Goal: Task Accomplishment & Management: Complete application form

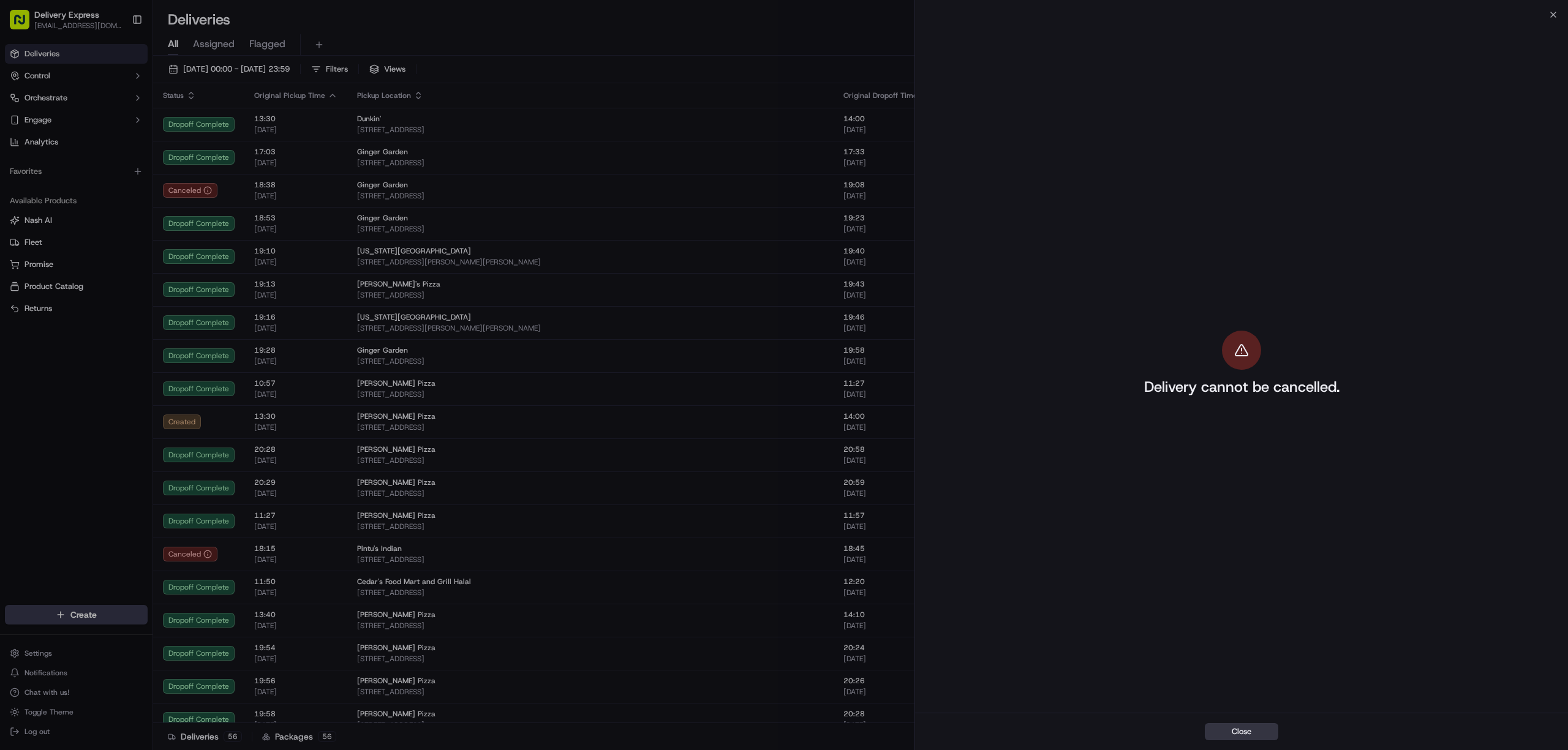
click at [1270, 734] on button "Close" at bounding box center [1242, 732] width 74 height 17
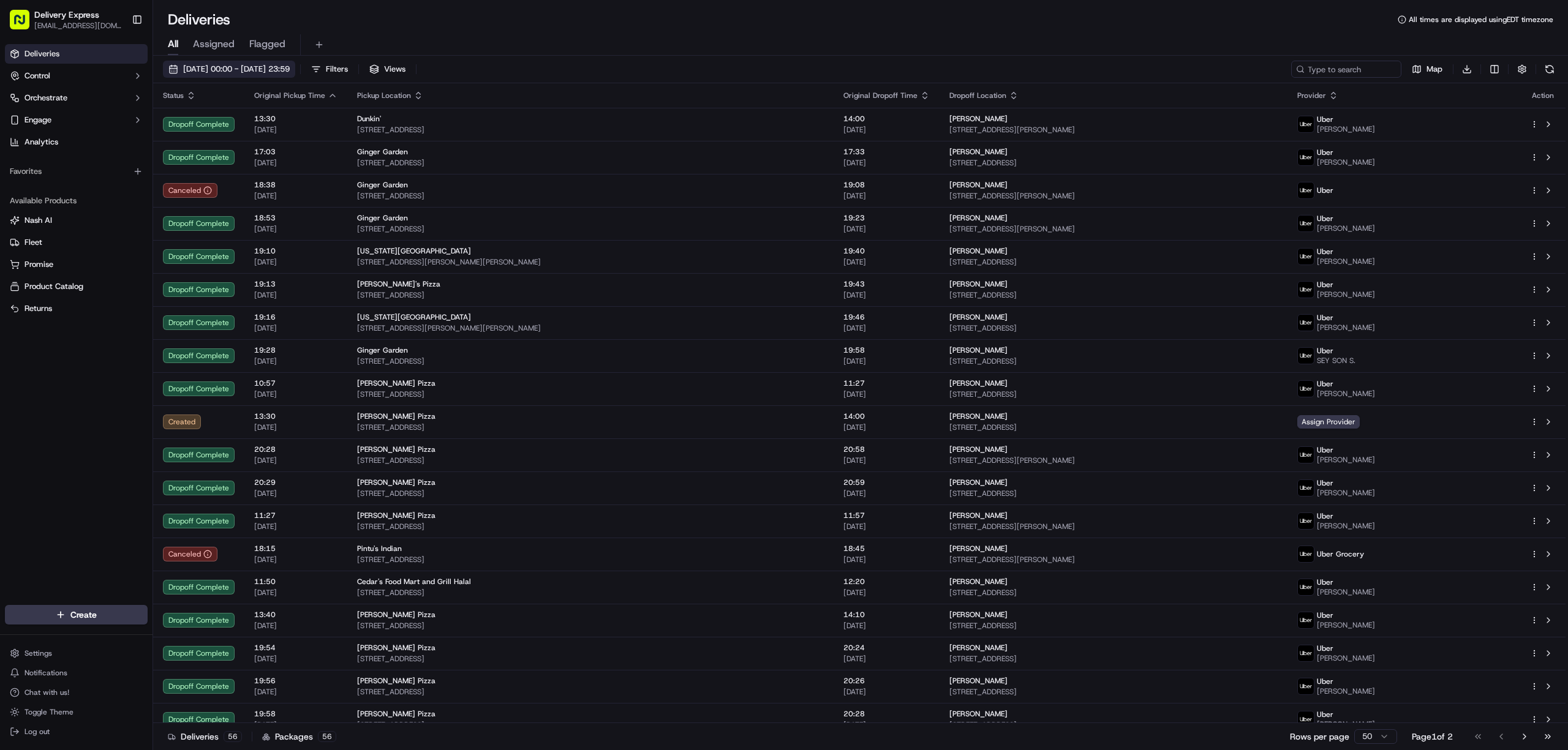
click at [176, 75] on button "01/09/2025 00:00 - 30/09/2025 23:59" at bounding box center [229, 69] width 132 height 17
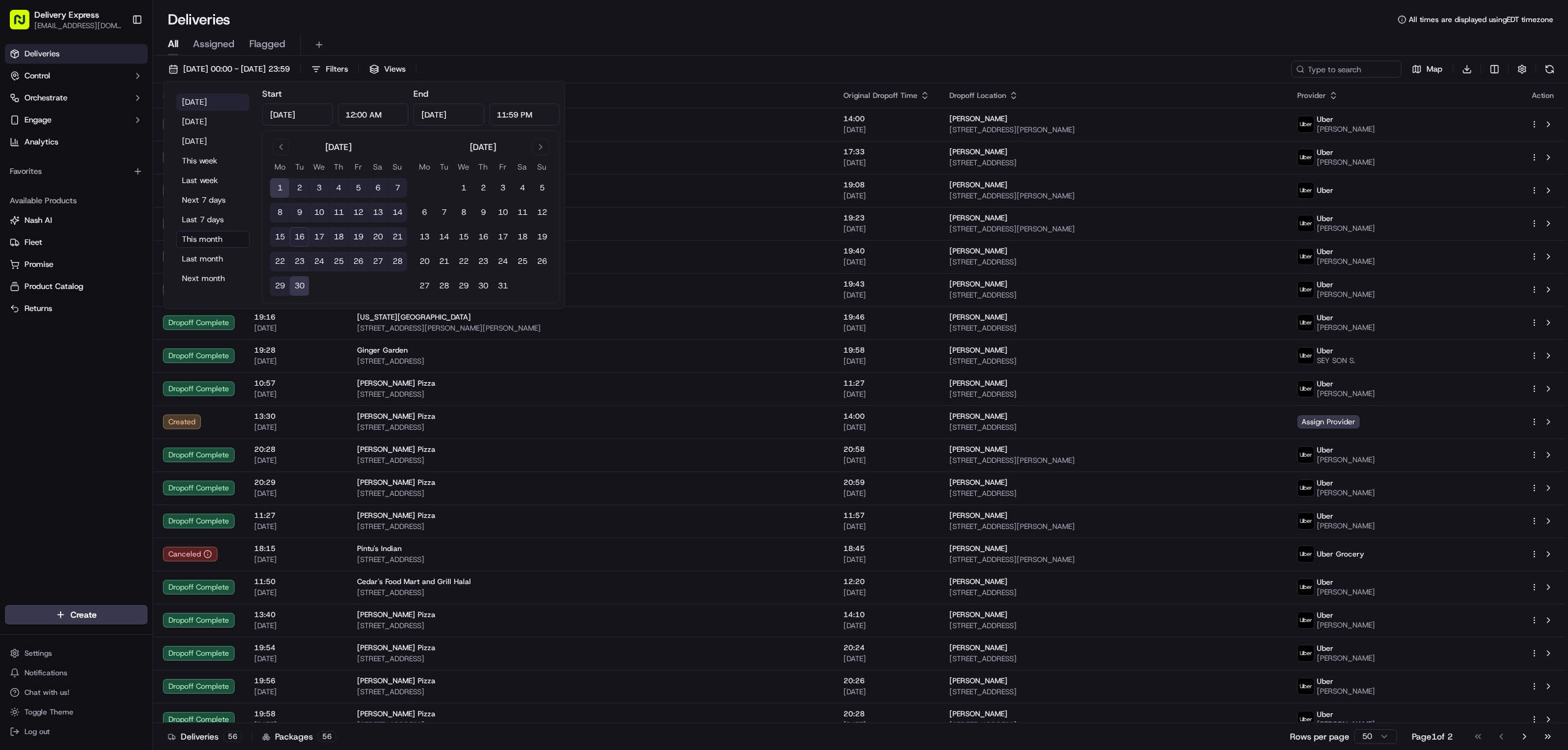
click at [187, 102] on button "Today" at bounding box center [213, 102] width 74 height 17
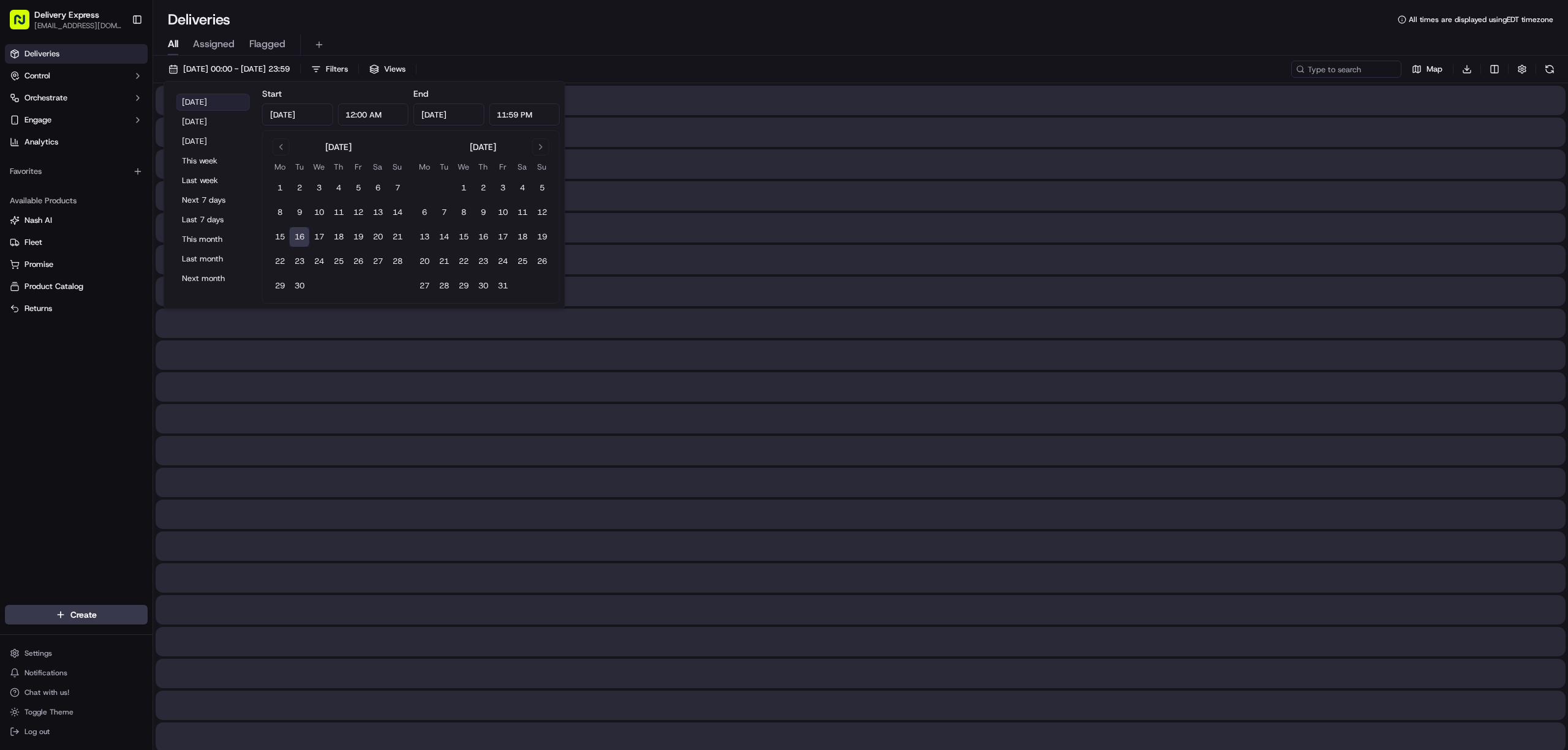
type input "Sep 16, 2025"
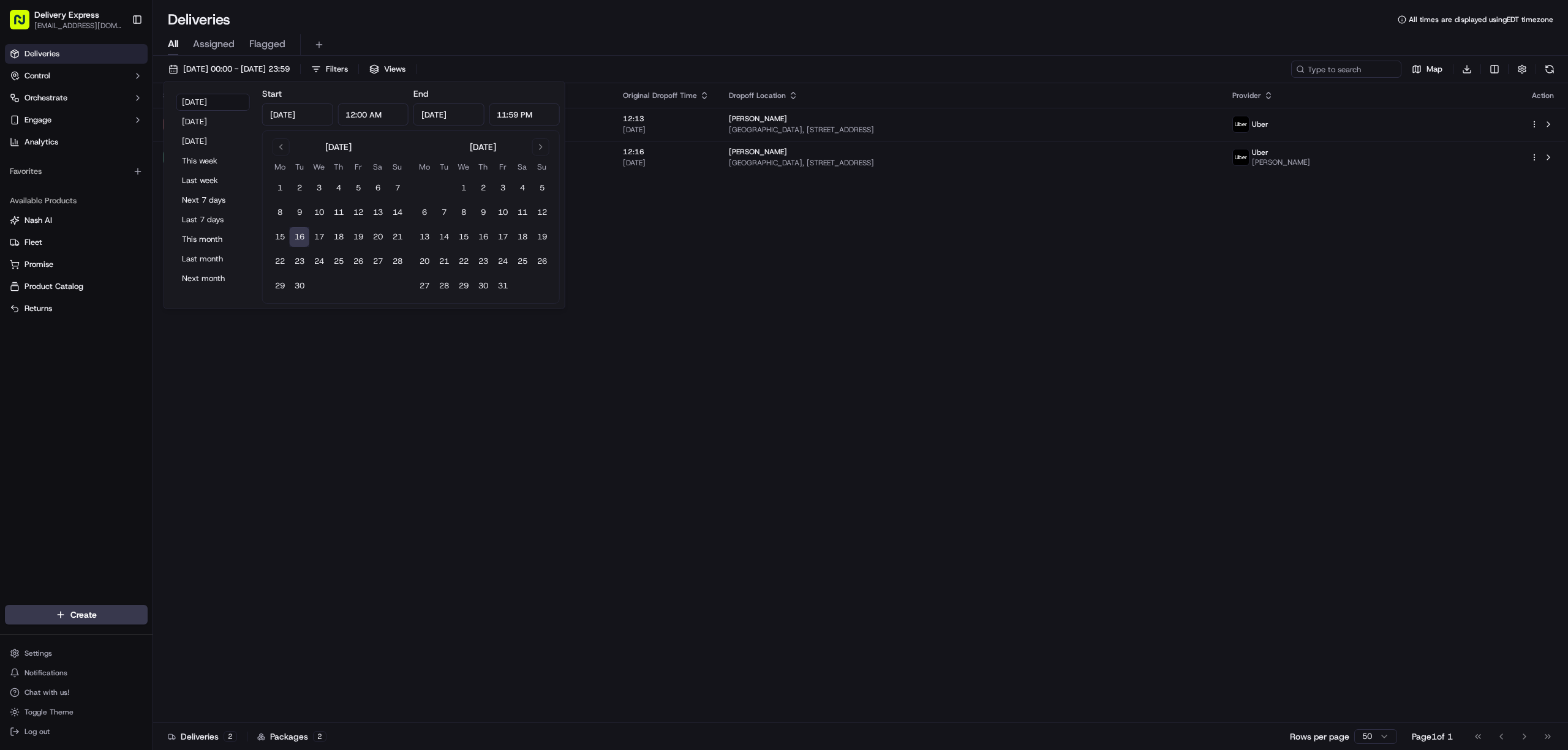
click at [752, 37] on div "All Assigned Flagged" at bounding box center [860, 45] width 1415 height 22
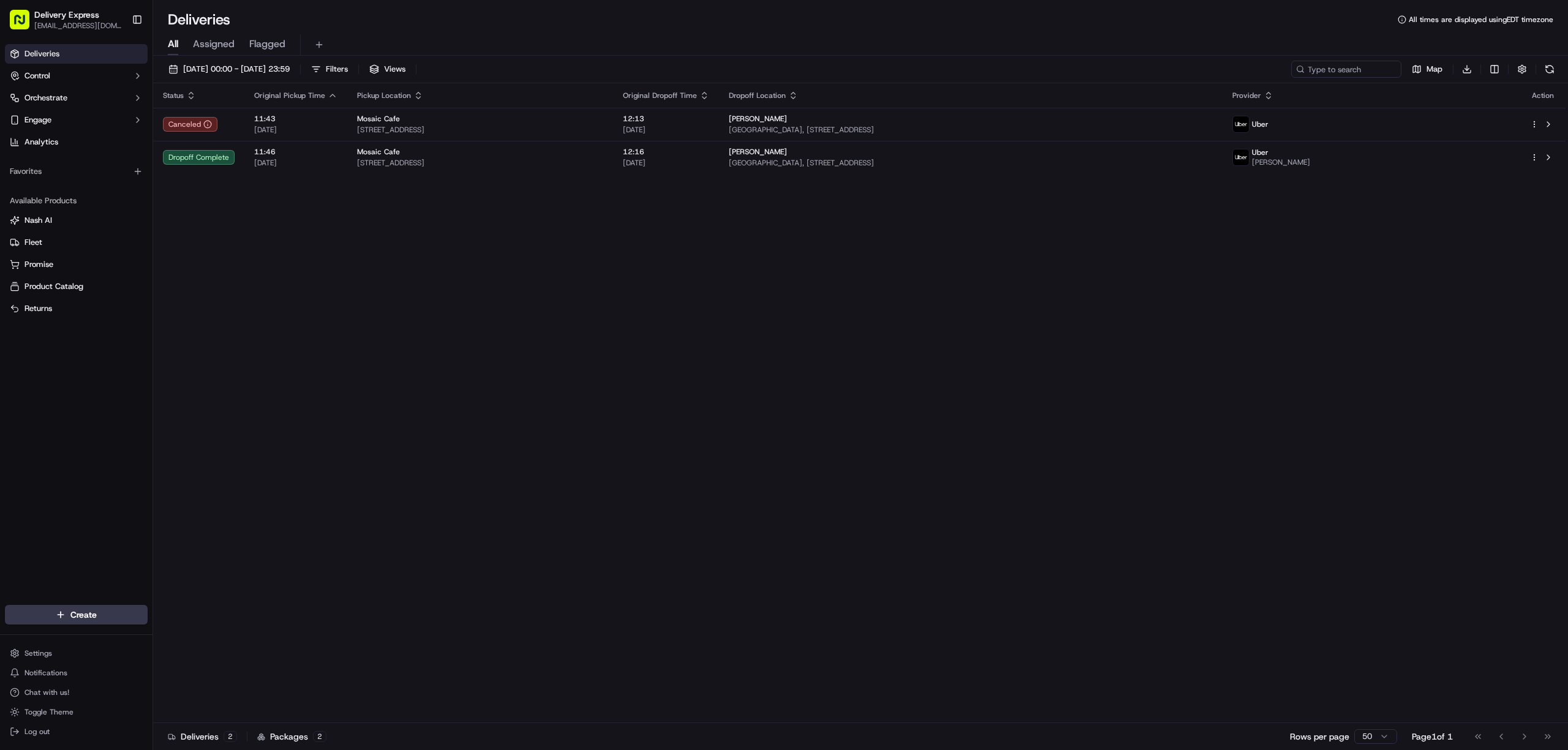
click at [892, 353] on div "Status Original Pickup Time Pickup Location Original Dropoff Time Dropoff Locat…" at bounding box center [860, 403] width 1413 height 640
click at [1108, 267] on div "Status Original Pickup Time Pickup Location Original Dropoff Time Dropoff Locat…" at bounding box center [860, 403] width 1413 height 640
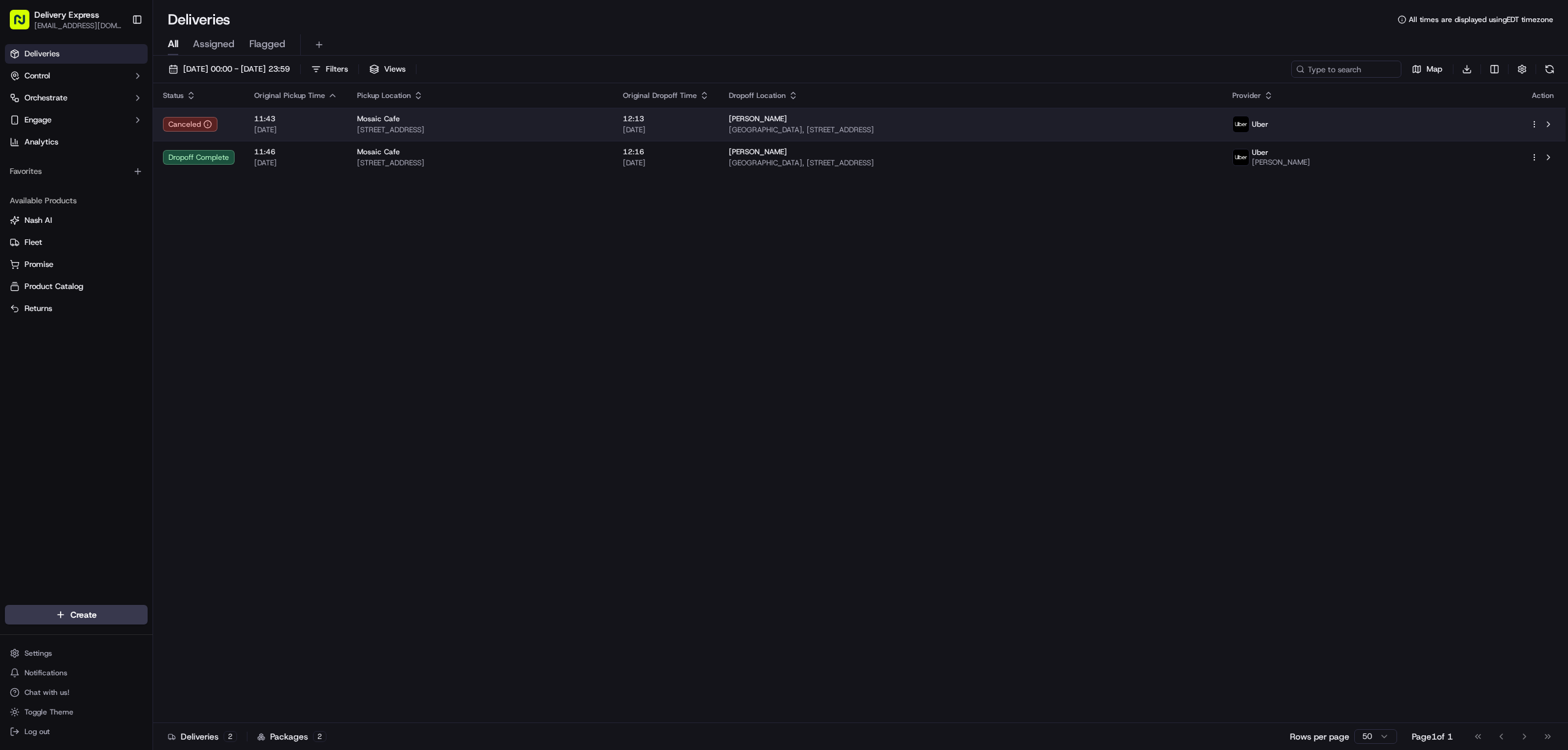
click at [603, 114] on div "Mosaic Cafe" at bounding box center [480, 118] width 246 height 10
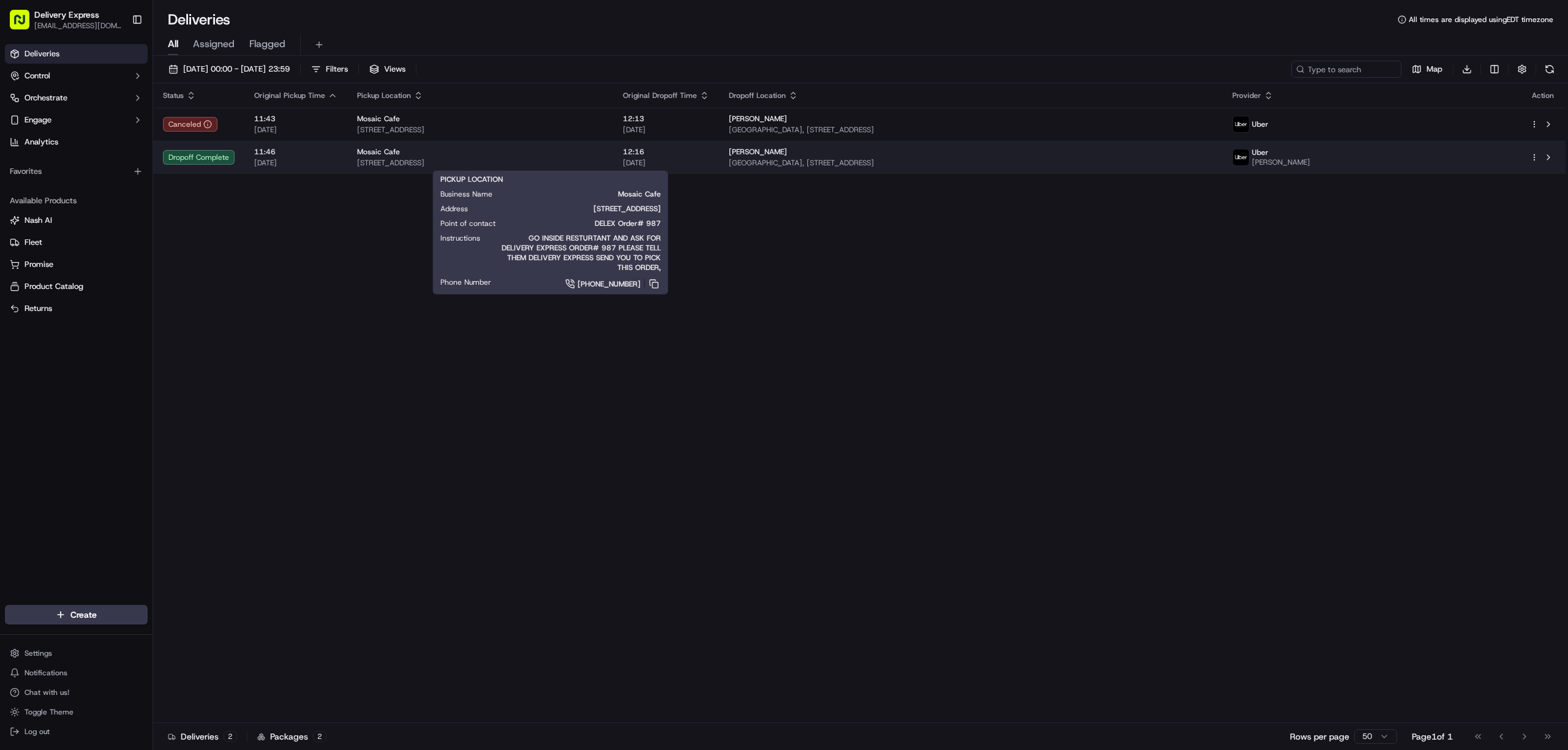
click at [603, 158] on div "Mosaic Cafe 78 Masonic St, Northampton, MA 01060, USA" at bounding box center [480, 158] width 246 height 21
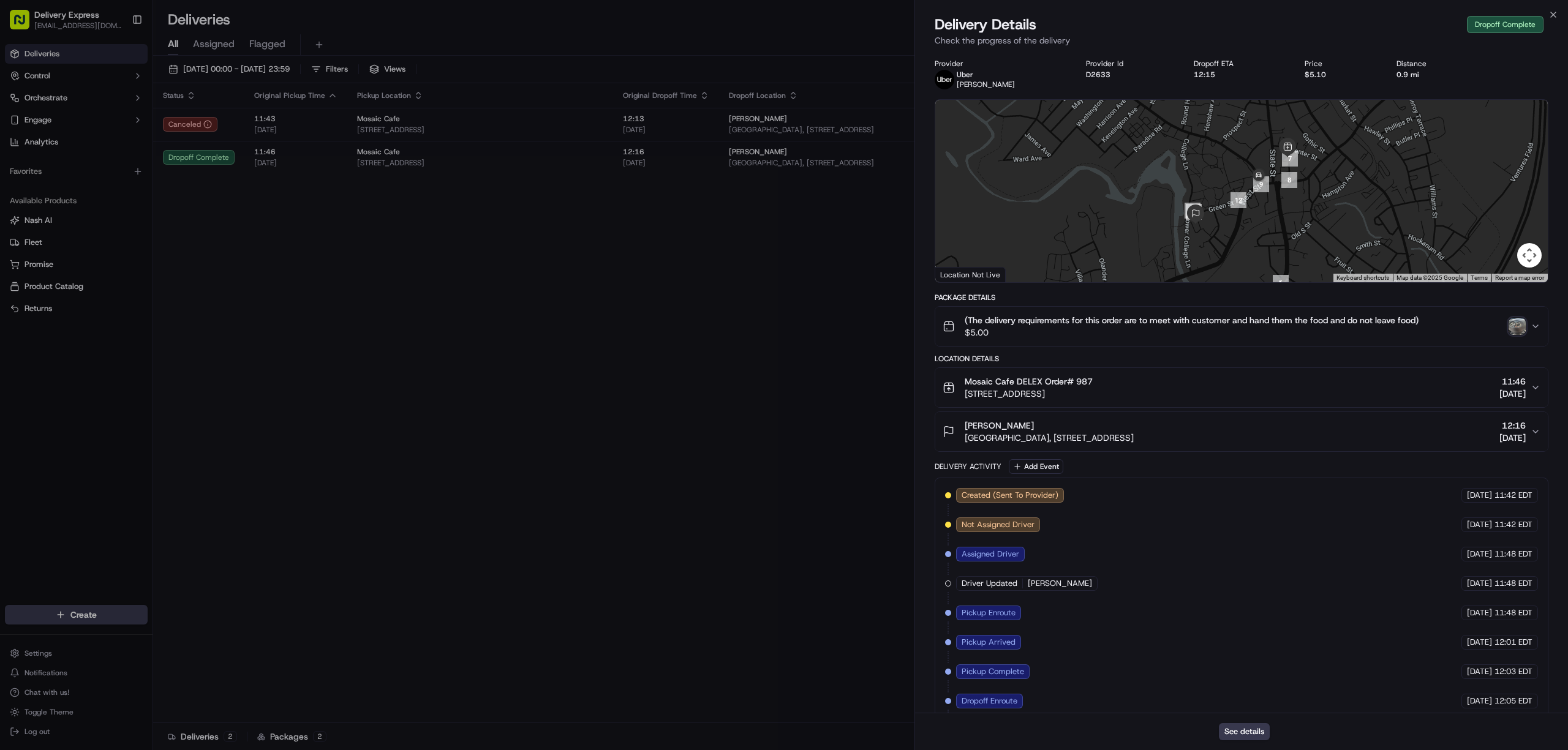
click at [1151, 336] on span "$5.00" at bounding box center [1191, 332] width 454 height 12
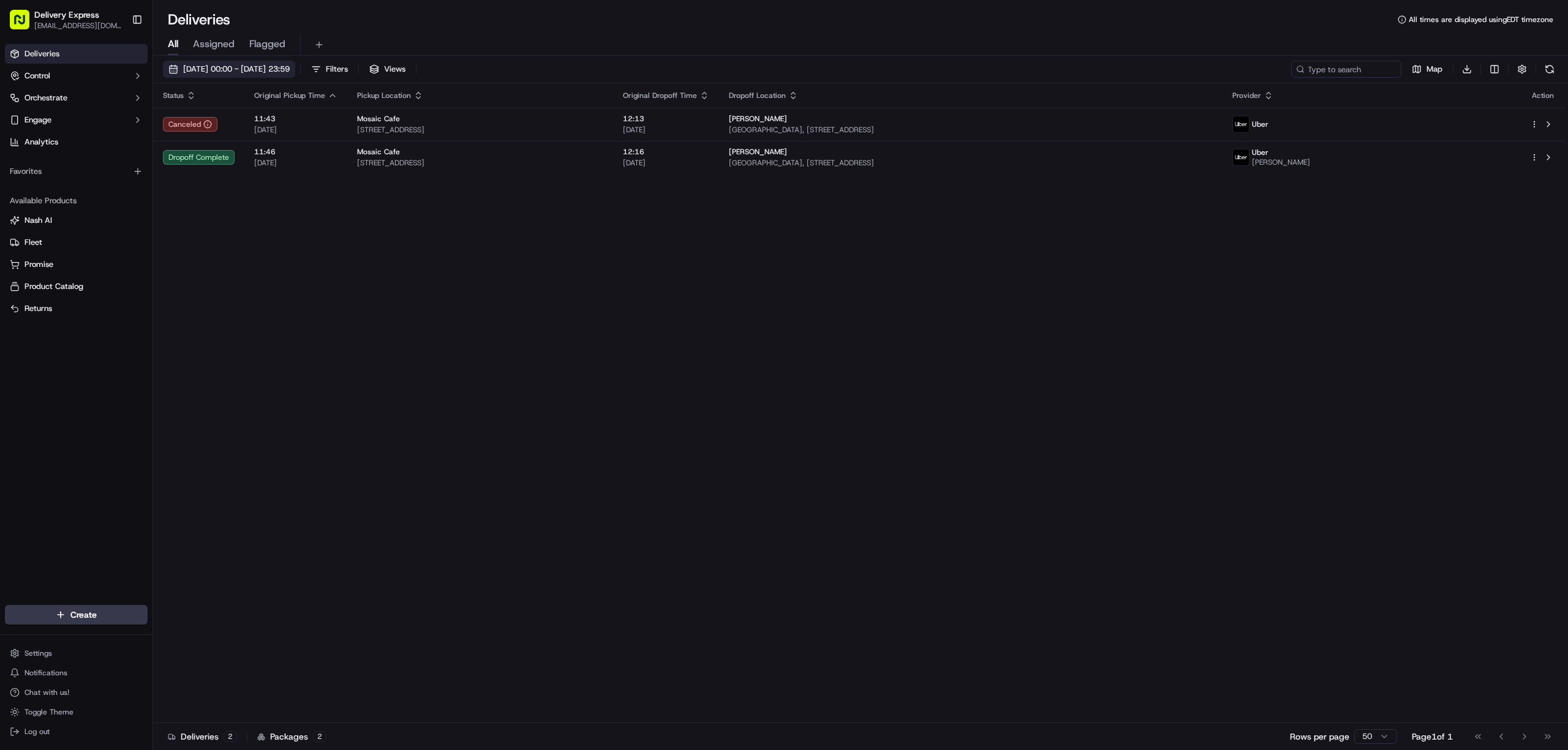
click at [170, 71] on button "[DATE] 00:00 - [DATE] 23:59" at bounding box center [229, 69] width 132 height 17
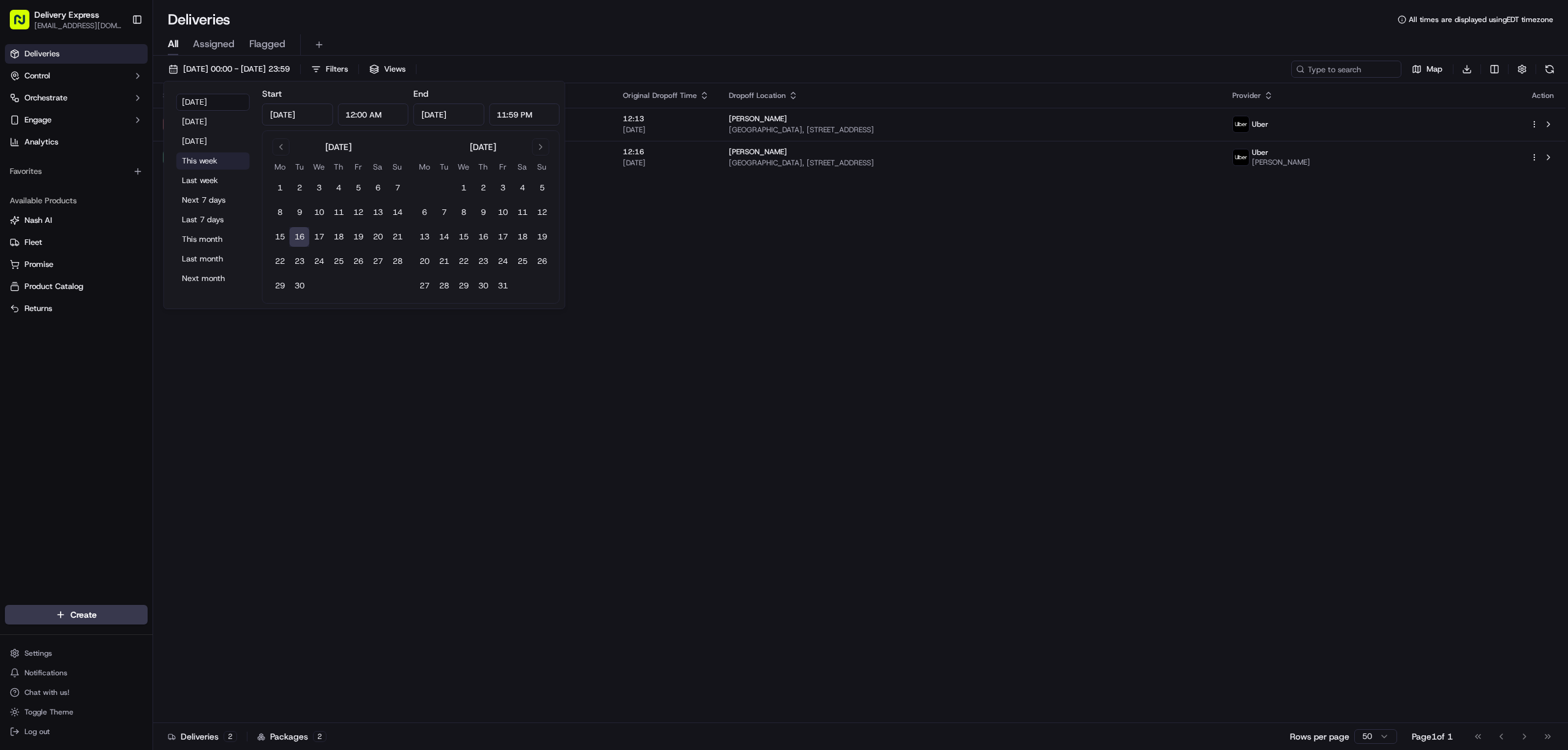
click at [201, 156] on button "This week" at bounding box center [213, 161] width 74 height 17
type input "Sep 15, 2025"
type input "Sep 21, 2025"
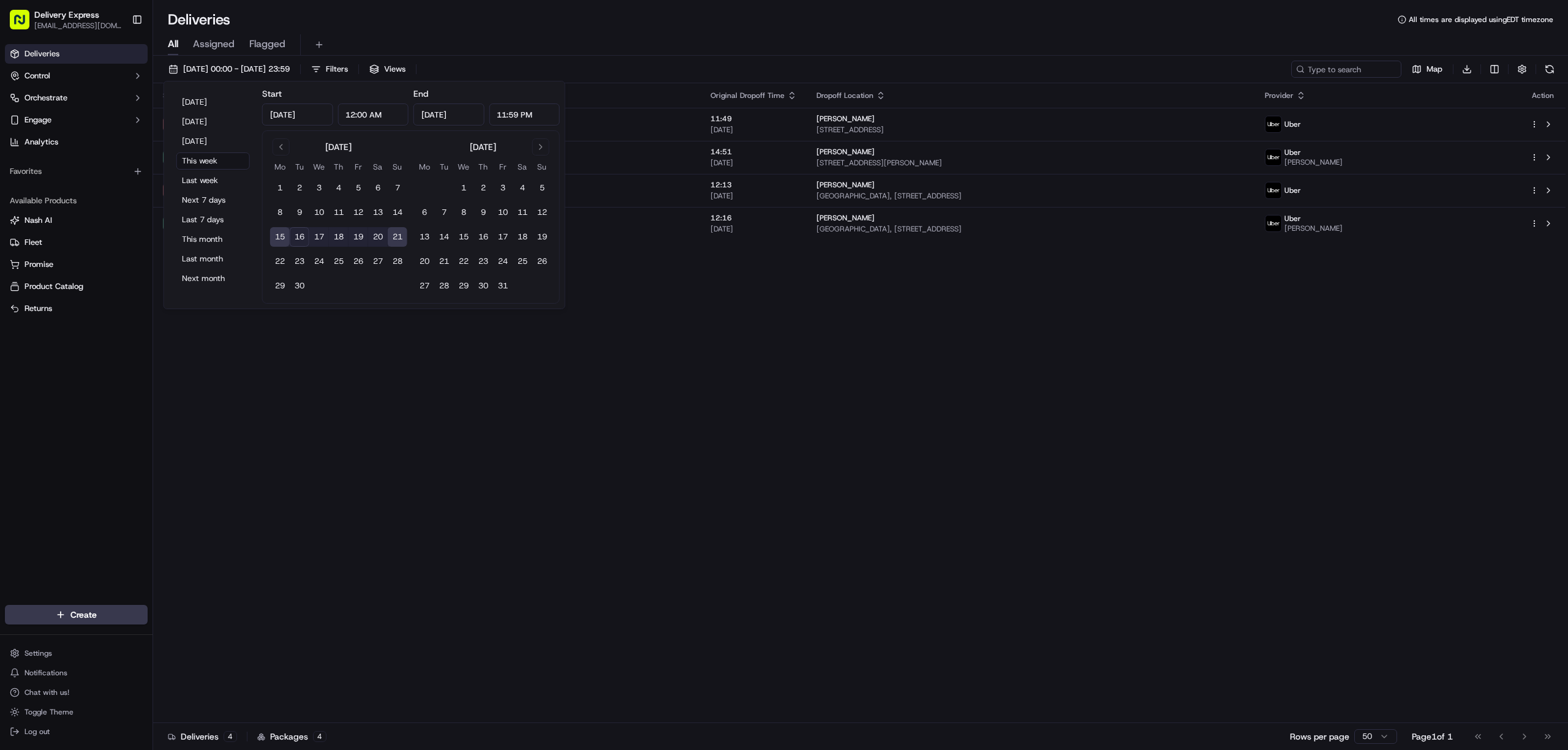
click at [714, 40] on div "All Assigned Flagged" at bounding box center [860, 45] width 1415 height 22
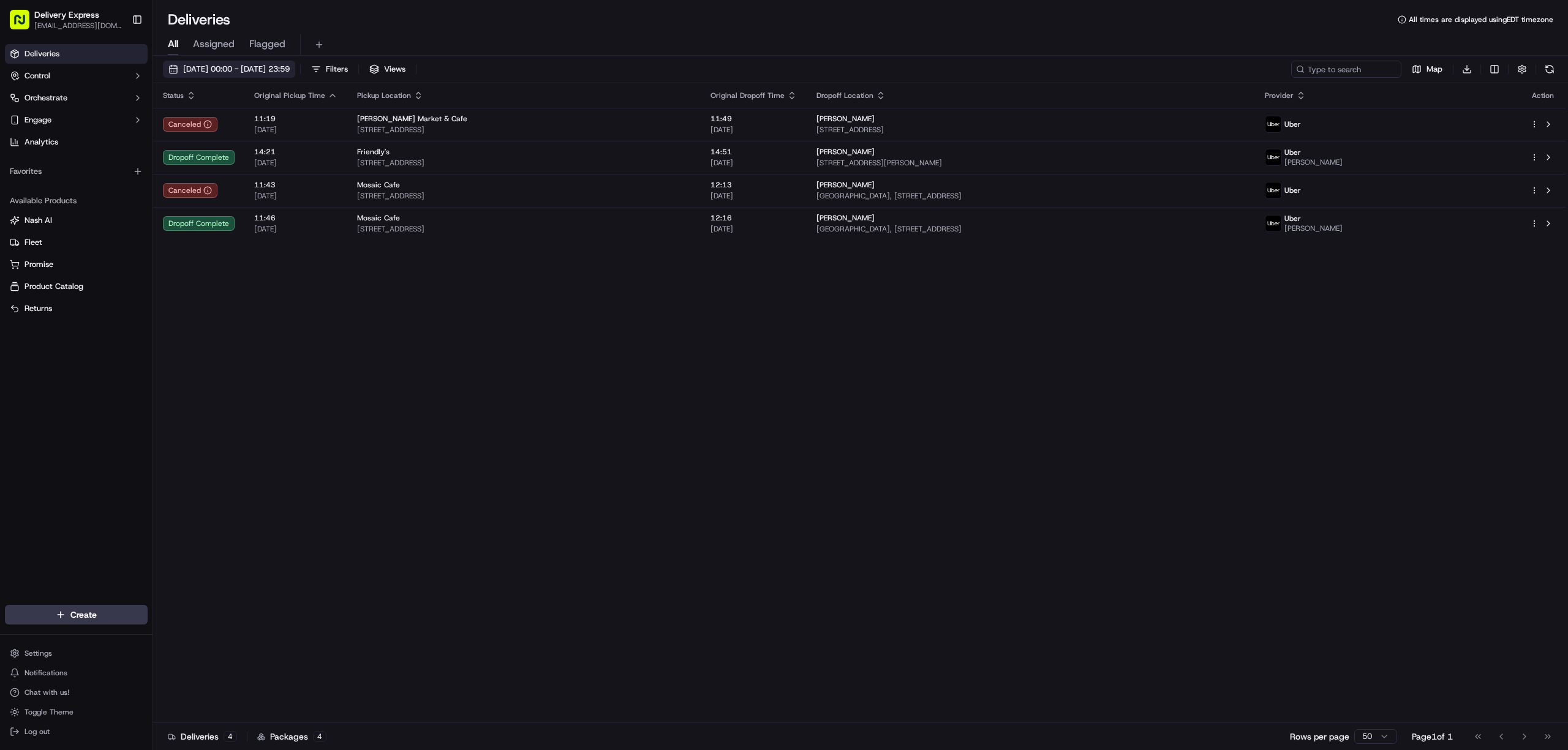
click at [169, 68] on button "15/09/2025 00:00 - 21/09/2025 23:59" at bounding box center [229, 69] width 132 height 17
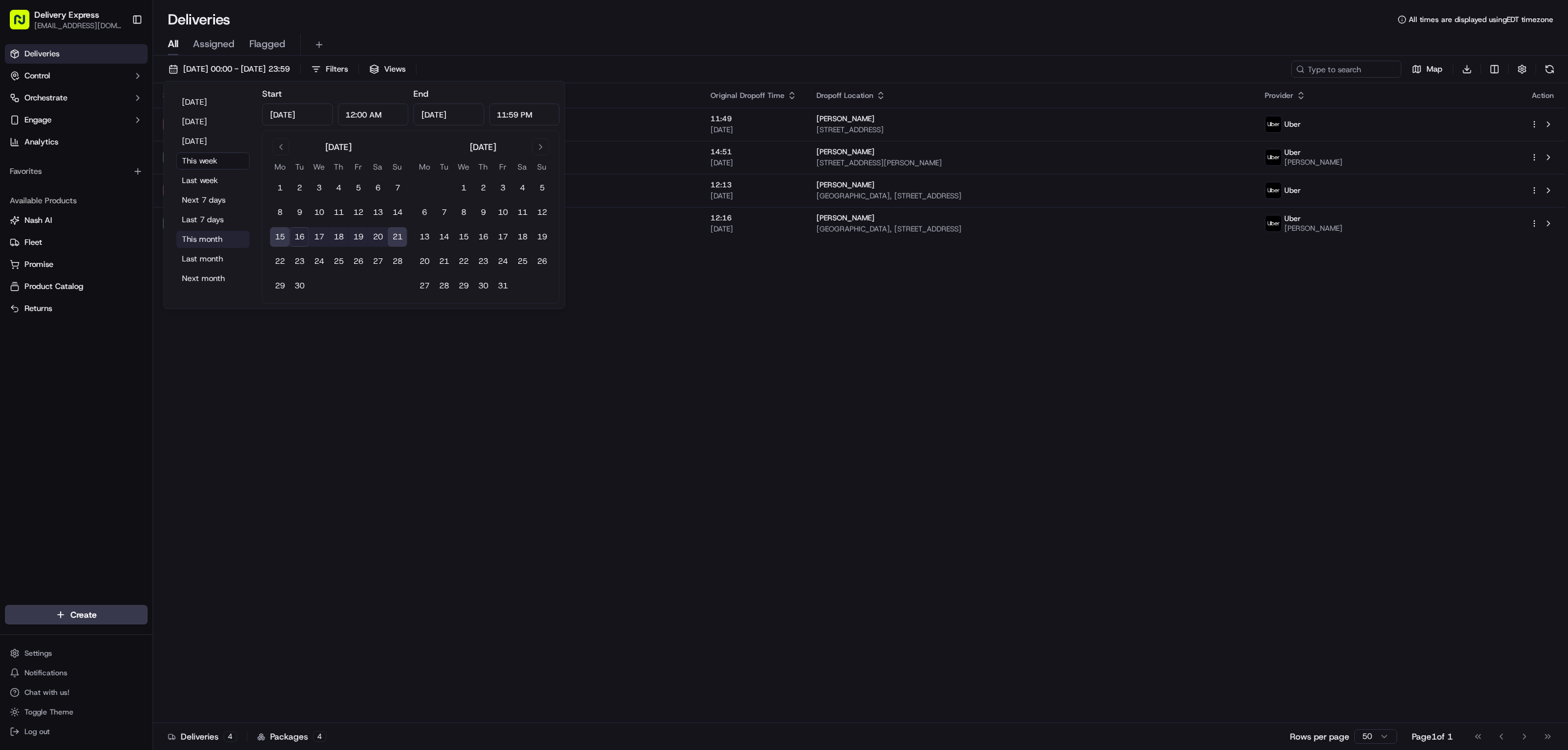
click at [204, 238] on button "This month" at bounding box center [213, 239] width 74 height 17
type input "Sep 1, 2025"
type input "Sep 30, 2025"
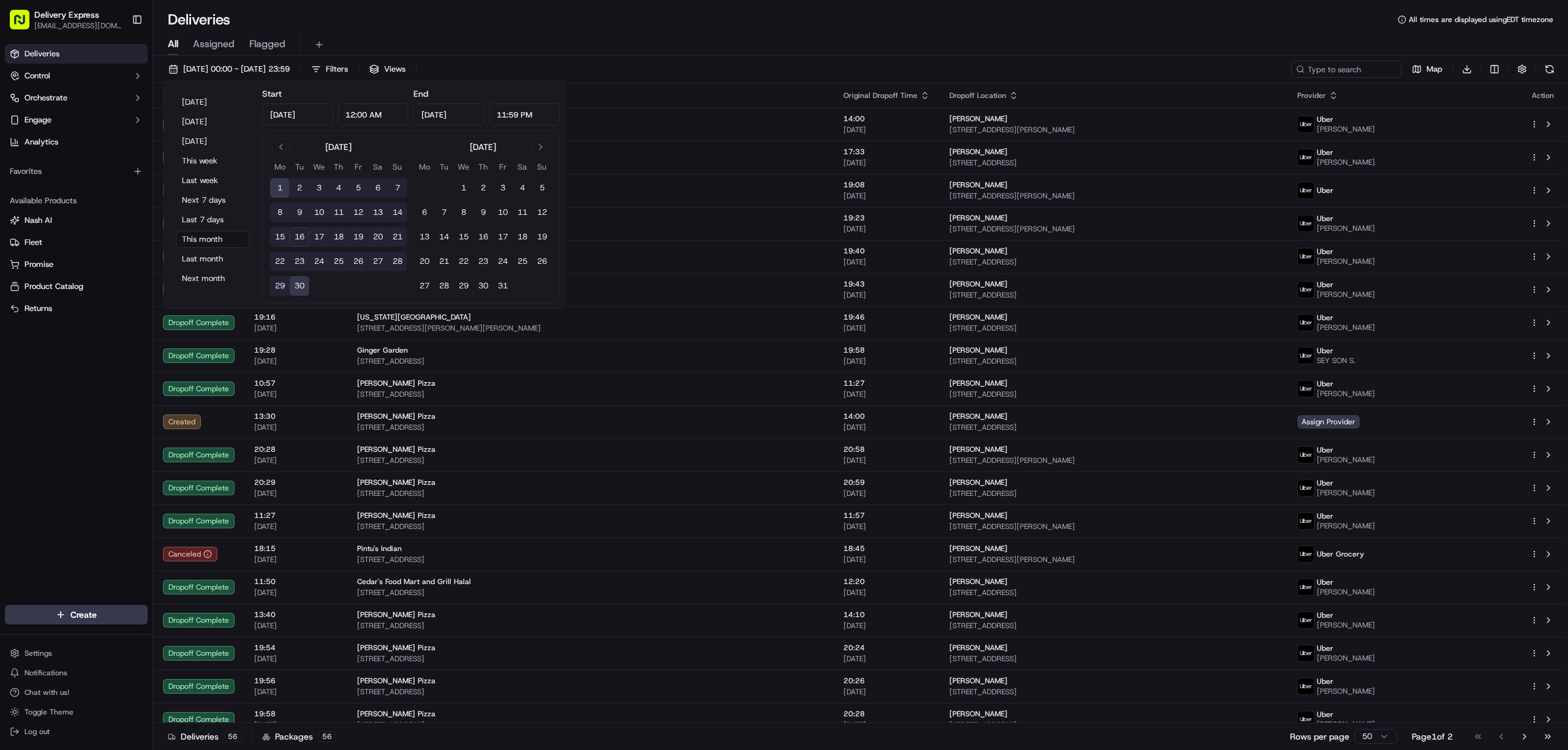
click at [754, 45] on div "All Assigned Flagged" at bounding box center [860, 45] width 1415 height 22
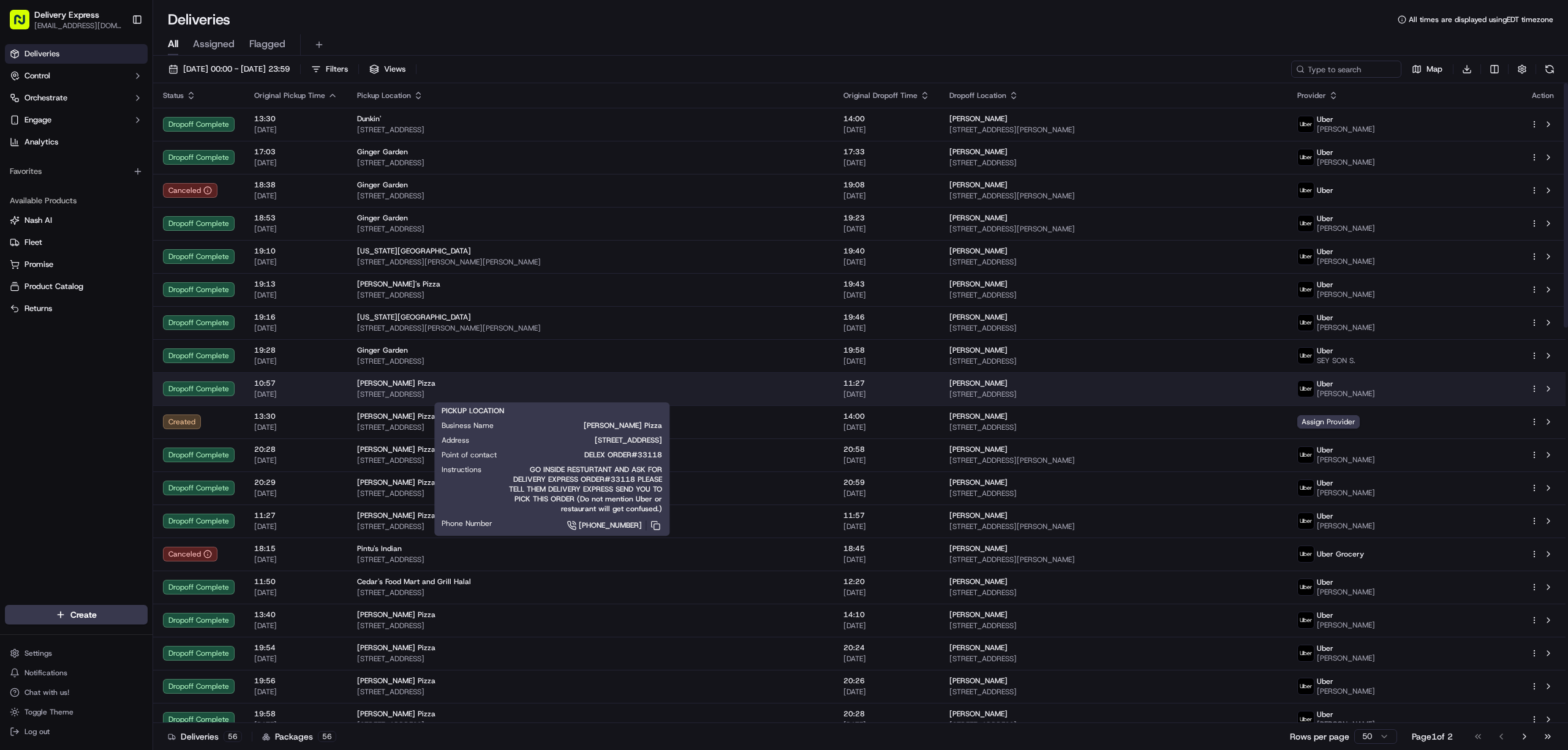
click at [565, 378] on div "Liquori's Pizza" at bounding box center [590, 383] width 467 height 10
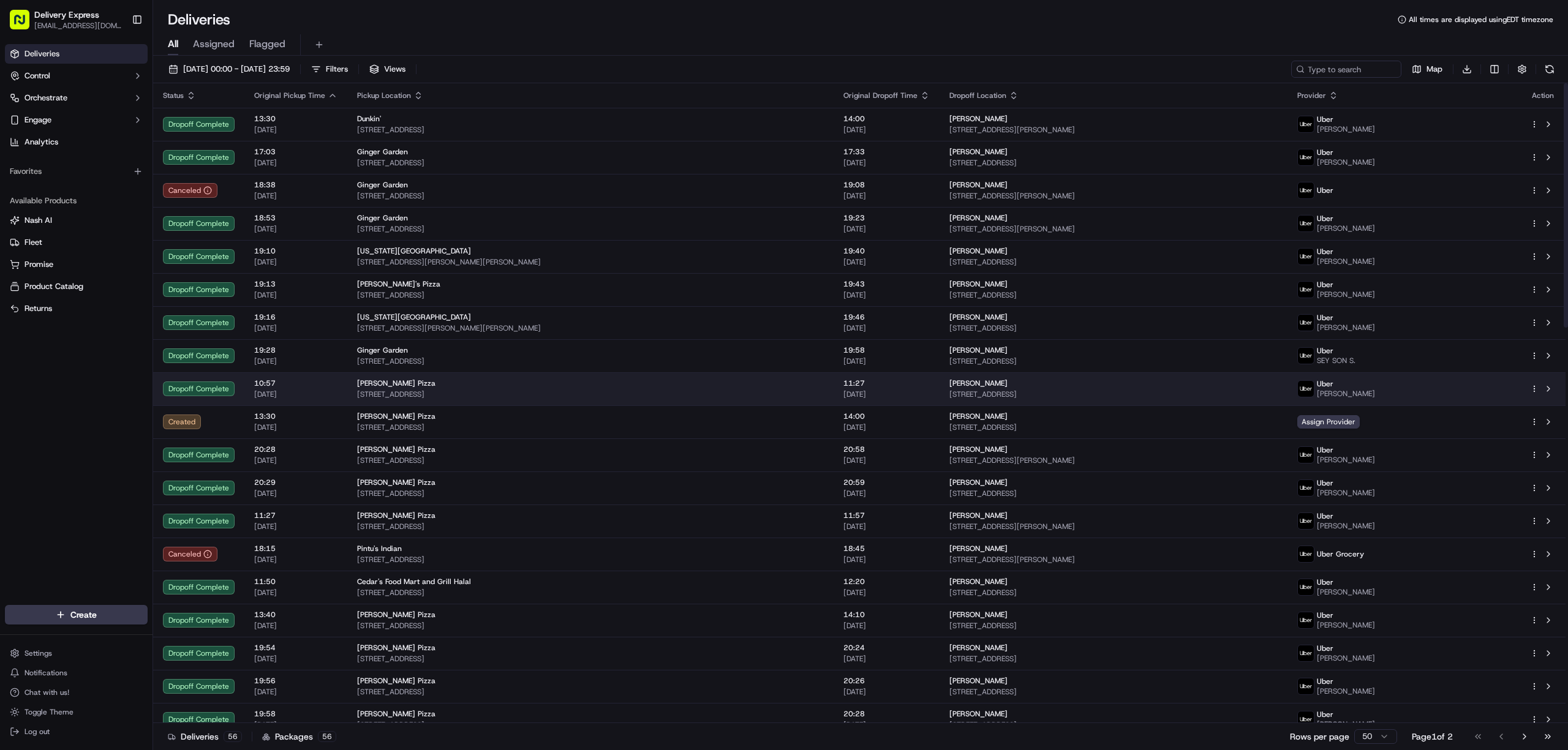
click at [1535, 388] on html "Delivery Express delex01108@yahoo.com Toggle Sidebar Deliveries Control Orchest…" at bounding box center [784, 375] width 1568 height 750
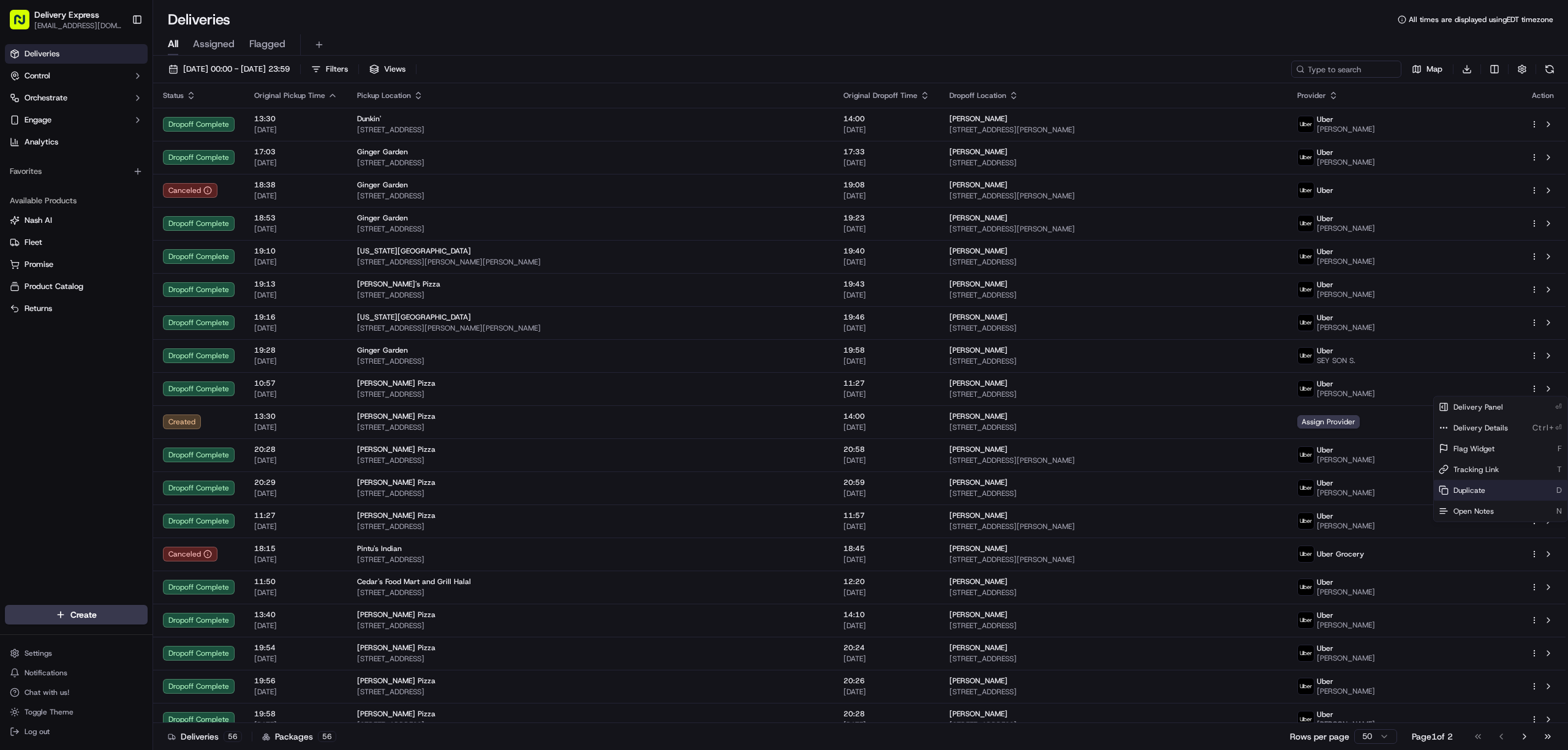
click at [1503, 492] on div "Duplicate D" at bounding box center [1500, 491] width 133 height 21
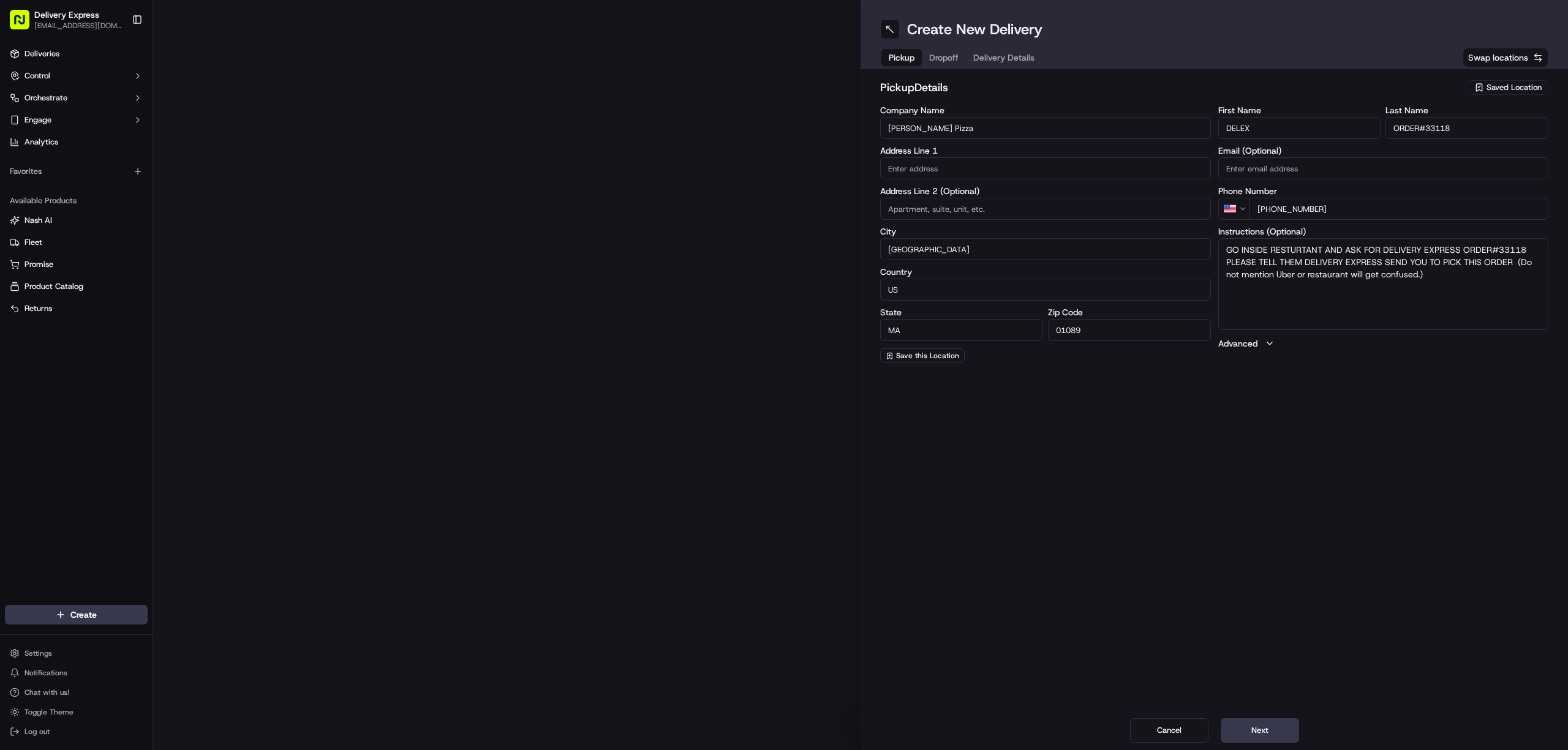
type input "659 Westfield St"
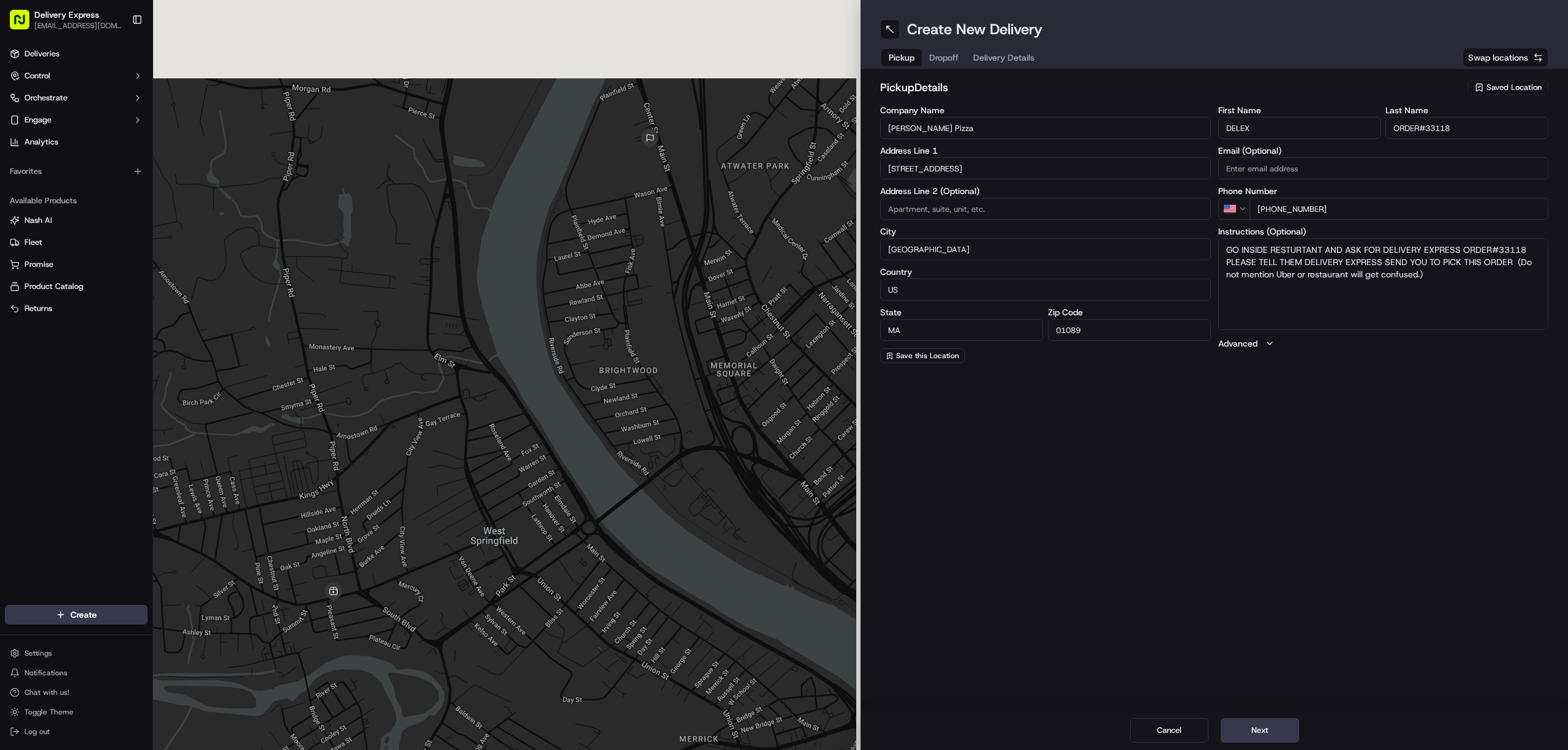
click at [953, 125] on input "Liquori's Pizza" at bounding box center [1045, 128] width 331 height 22
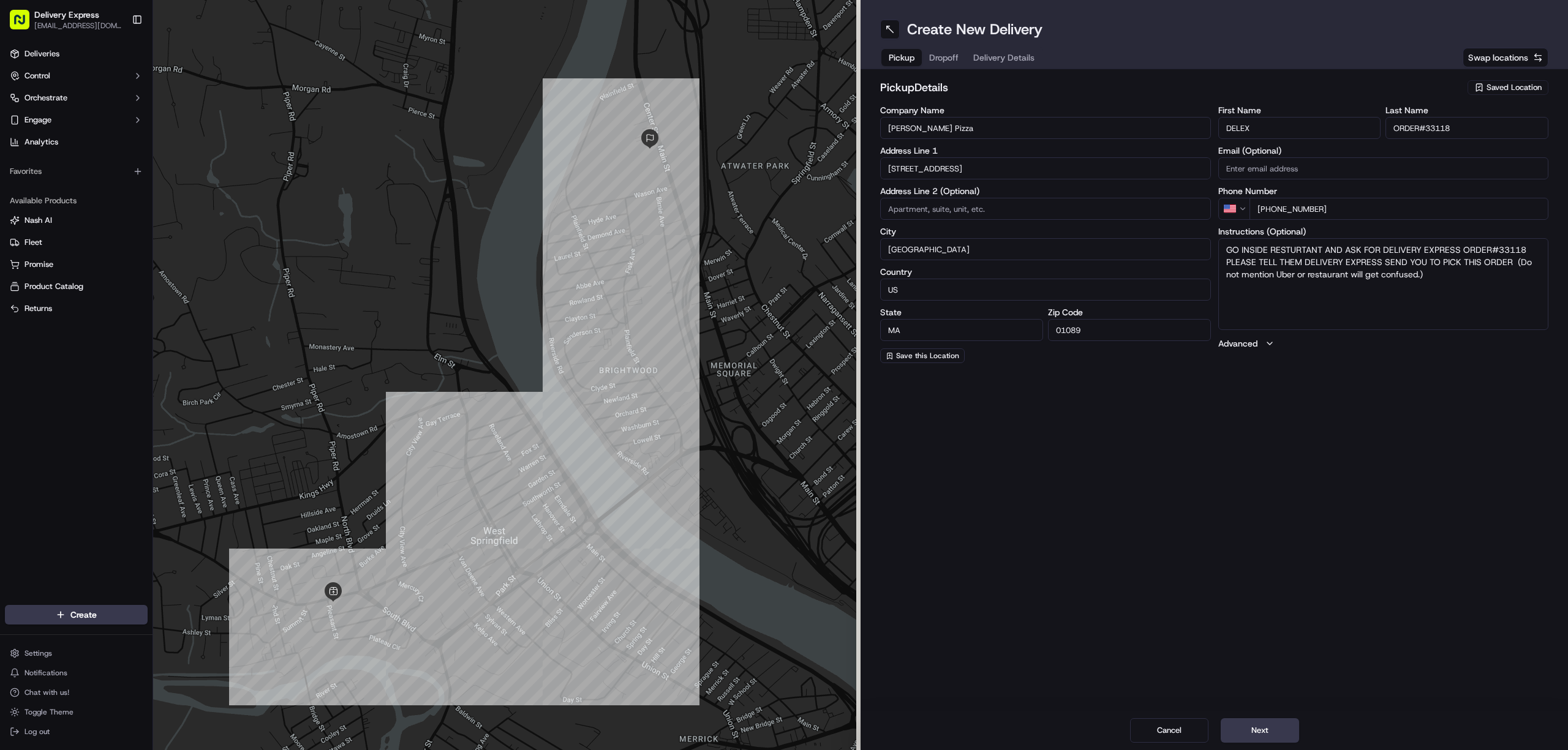
click at [953, 125] on input "Liquori's Pizza" at bounding box center [1045, 128] width 331 height 22
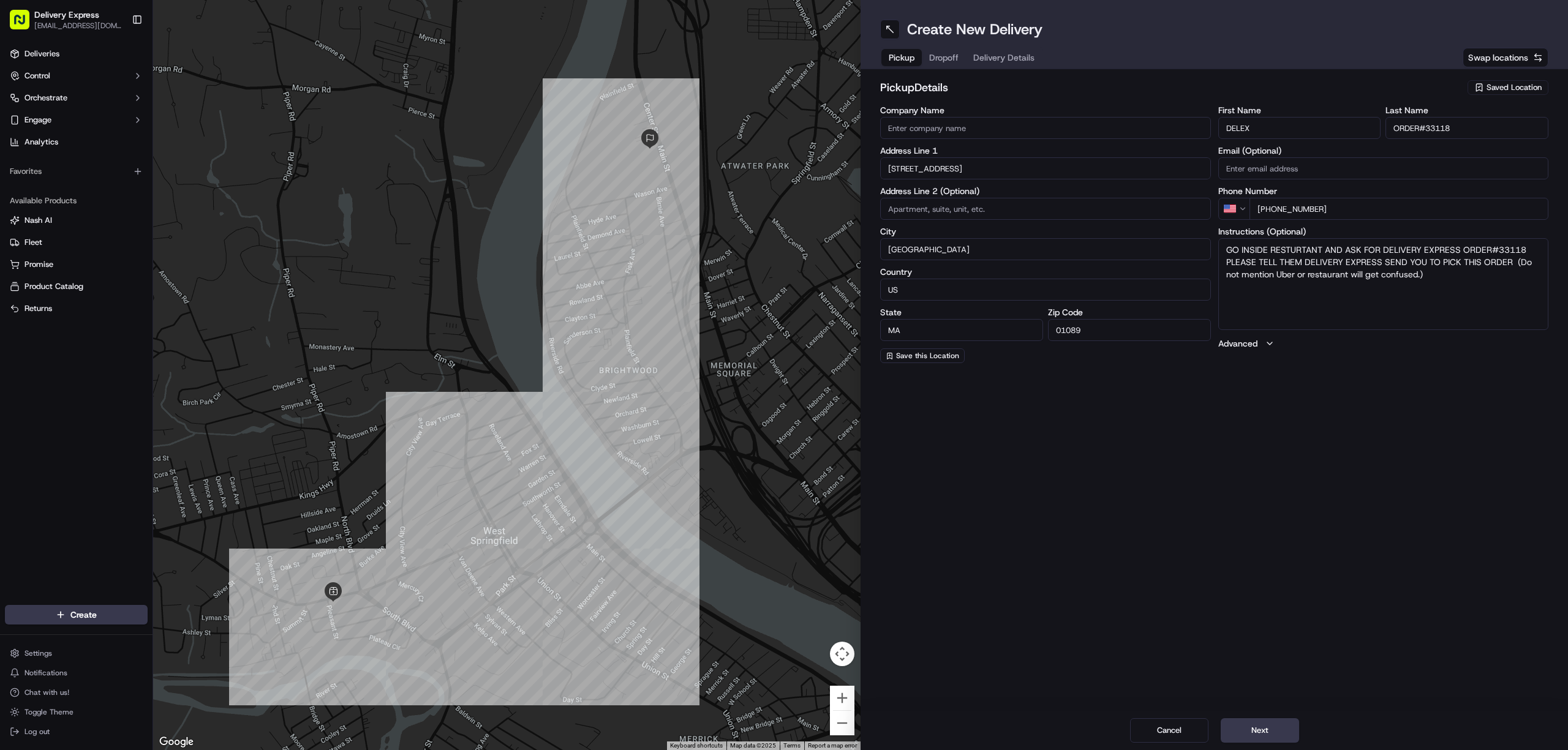
click at [927, 138] on input "Company Name" at bounding box center [1045, 128] width 331 height 22
paste input "Tao's Asian Cusine"
type input "Tao's Asian Cusine"
click at [965, 167] on input "659 Westfield St" at bounding box center [1045, 169] width 331 height 22
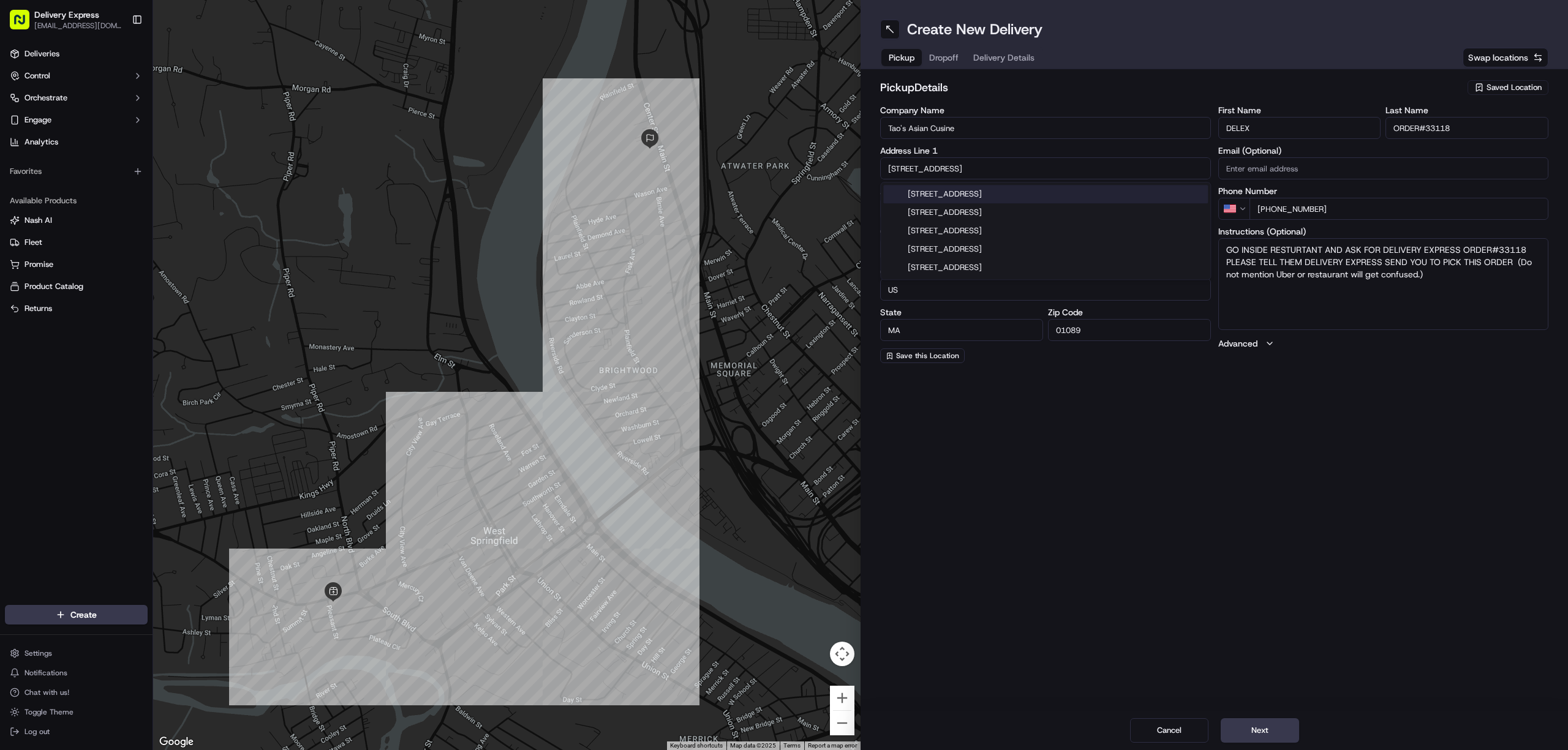
click at [965, 167] on input "659 Westfield St" at bounding box center [1045, 169] width 331 height 22
click at [929, 171] on input "text" at bounding box center [1045, 169] width 331 height 22
paste input "31 Harkness Ave, East Longmeadow, MA 01028"
click at [971, 192] on div "31 Harkness Ave, East Longmeadow, MA 01028" at bounding box center [1046, 194] width 325 height 18
type input "[STREET_ADDRESS][PERSON_NAME]"
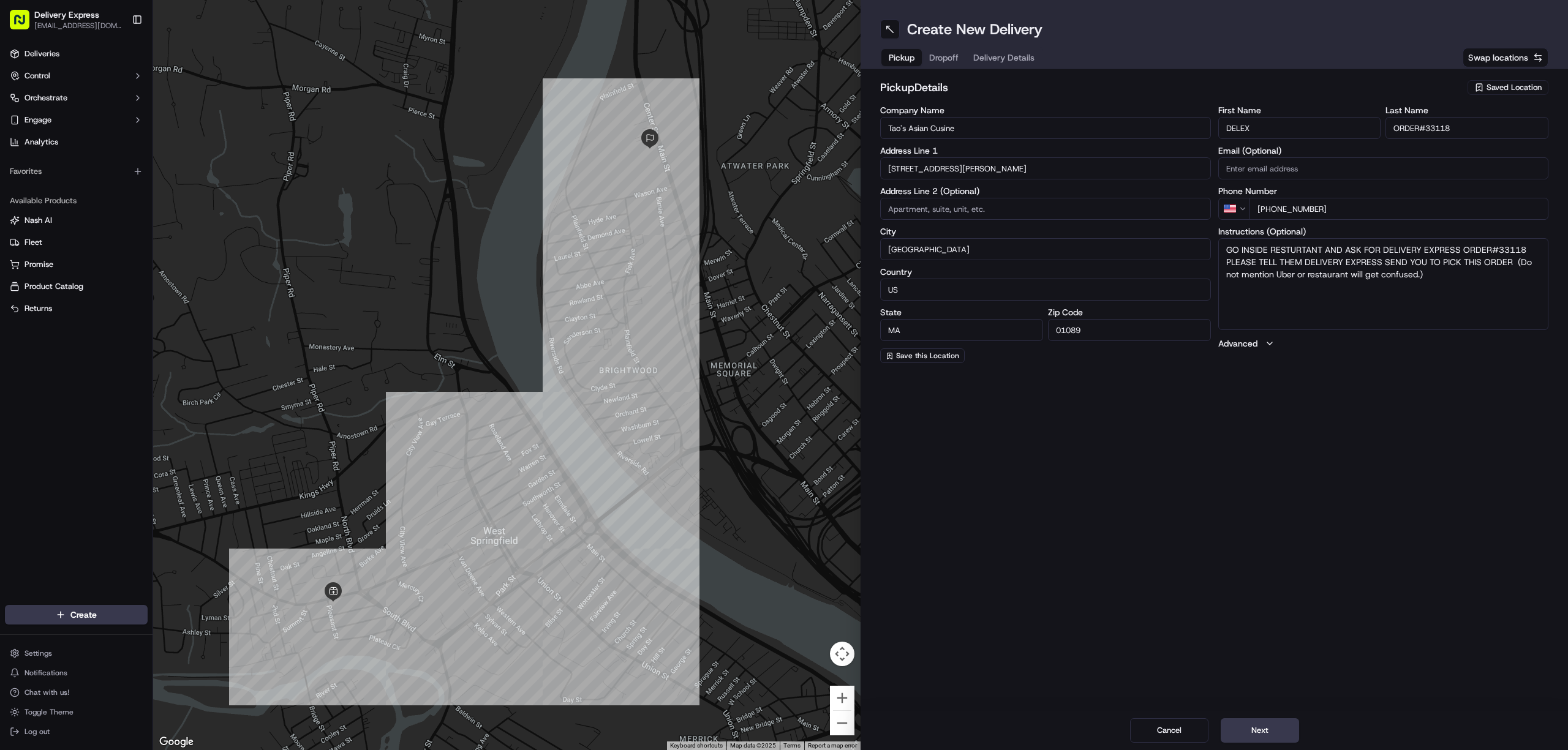
type input "East Longmeadow"
type input "United States"
type input "01028"
type input "31 Harkness Avenue"
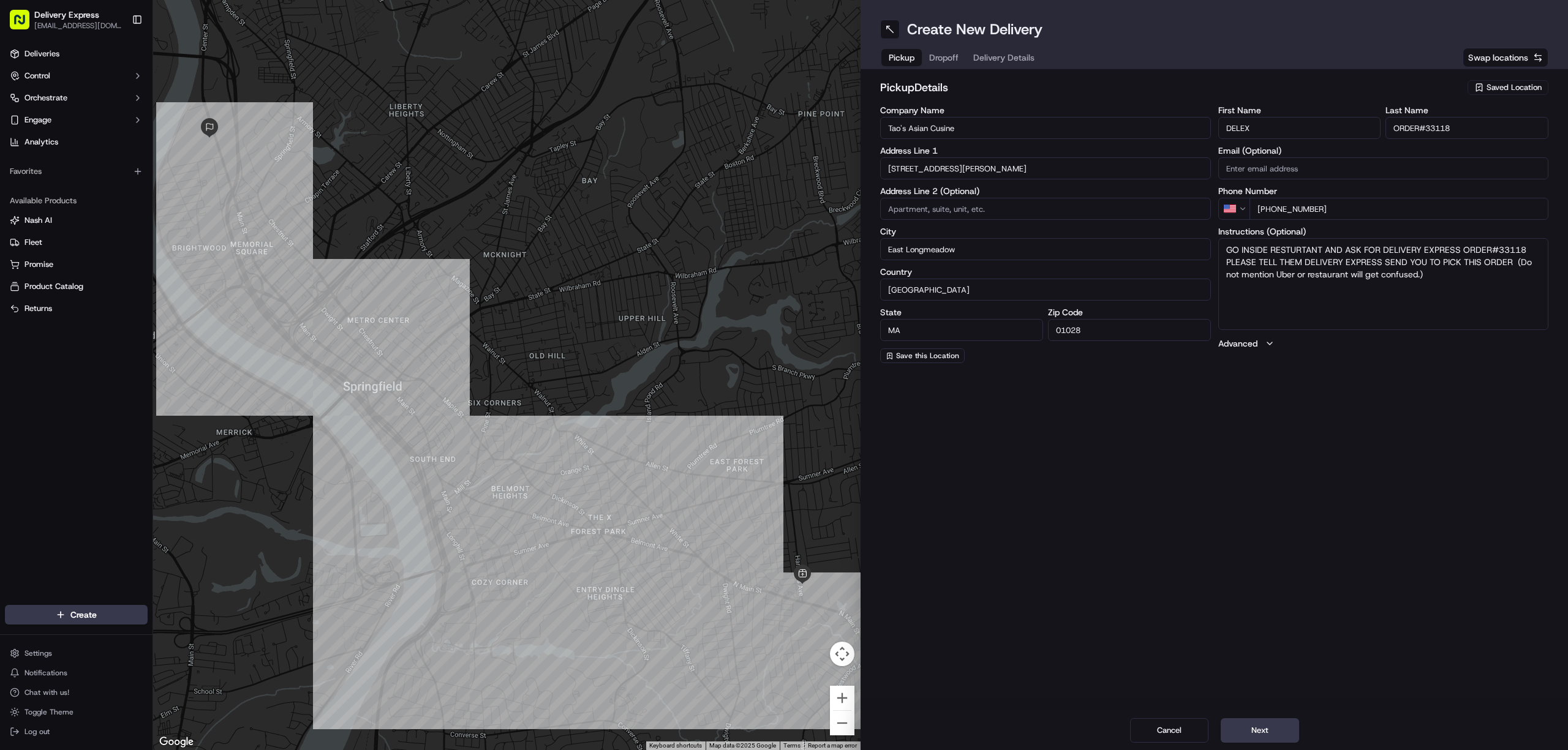
drag, startPoint x: 1427, startPoint y: 127, endPoint x: 1464, endPoint y: 127, distance: 37.0
click at [1464, 127] on input "ORDER#33118" at bounding box center [1467, 128] width 163 height 22
paste input "126"
type input "ORDER#126"
drag, startPoint x: 1494, startPoint y: 248, endPoint x: 1525, endPoint y: 248, distance: 31.0
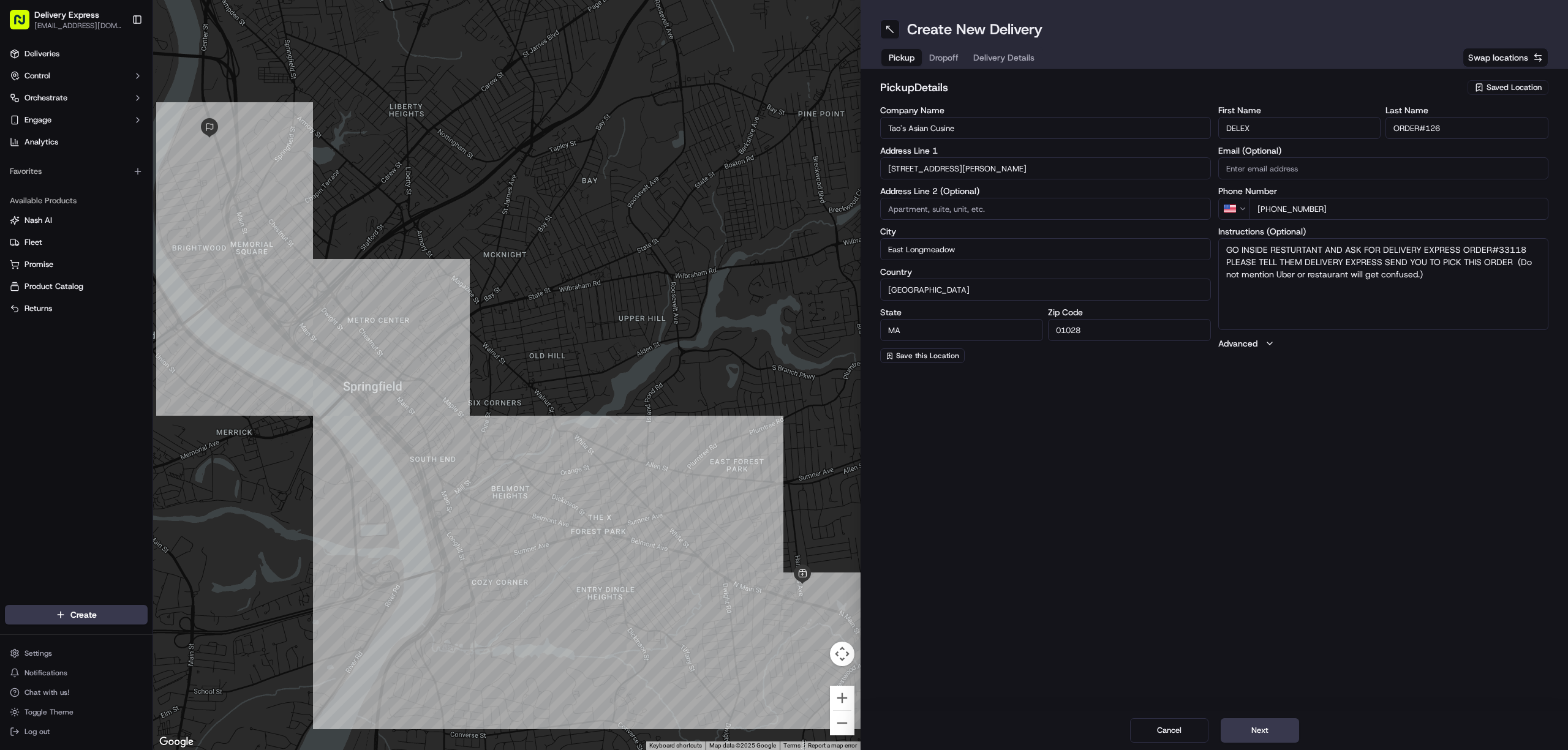
click at [1525, 248] on textarea "GO INSIDE RESTURTANT AND ASK FOR DELIVERY EXPRESS ORDER#33118 PLEASE TELL THEM …" at bounding box center [1383, 284] width 331 height 92
paste textarea "126"
drag, startPoint x: 1379, startPoint y: 248, endPoint x: 1458, endPoint y: 246, distance: 79.0
click at [1458, 246] on textarea "GO INSIDE RESTURTANT AND ASK FOR DELIVERY EXPRESS ORDER#126 PLEASE TELL THEM DE…" at bounding box center [1383, 284] width 331 height 92
drag, startPoint x: 1221, startPoint y: 262, endPoint x: 1517, endPoint y: 257, distance: 296.0
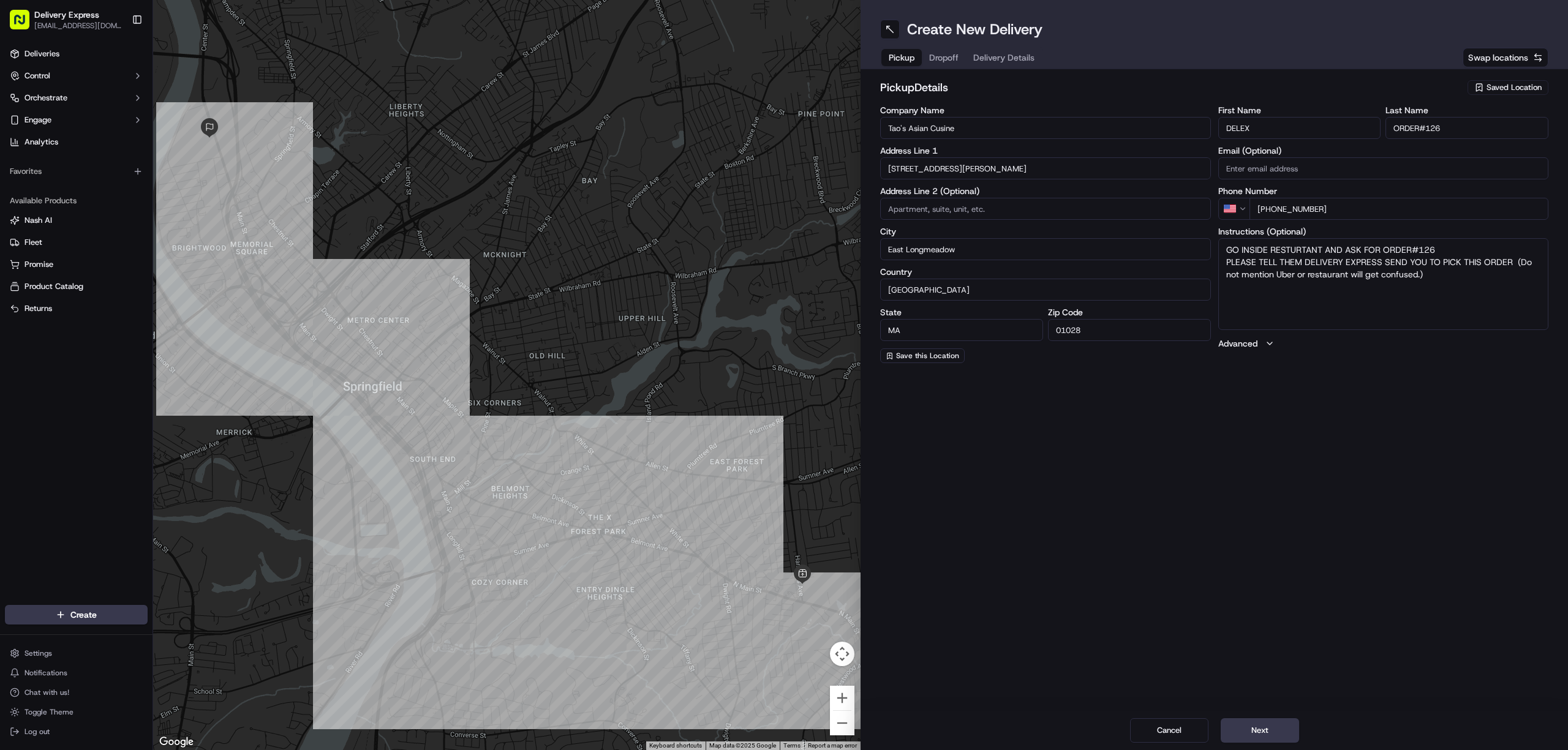
click at [1517, 257] on textarea "GO INSIDE RESTURTANT AND ASK FOR ORDER#126 PLEASE TELL THEM DELIVERY EXPRESS SE…" at bounding box center [1383, 284] width 331 height 92
click at [1380, 248] on textarea "GO INSIDE RESTURTANT AND ASK FOR ORDER#126 (Do not mention Uber or restaurant w…" at bounding box center [1383, 284] width 331 height 92
paste textarea "[PERSON_NAME]"
drag, startPoint x: 1224, startPoint y: 263, endPoint x: 1283, endPoint y: 265, distance: 59.0
click at [1283, 265] on textarea "GO INSIDE RESTURTANT AND ASK FOR PLACED UNDER NAME Mary Delabruere ORDER#126 (D…" at bounding box center [1383, 284] width 331 height 92
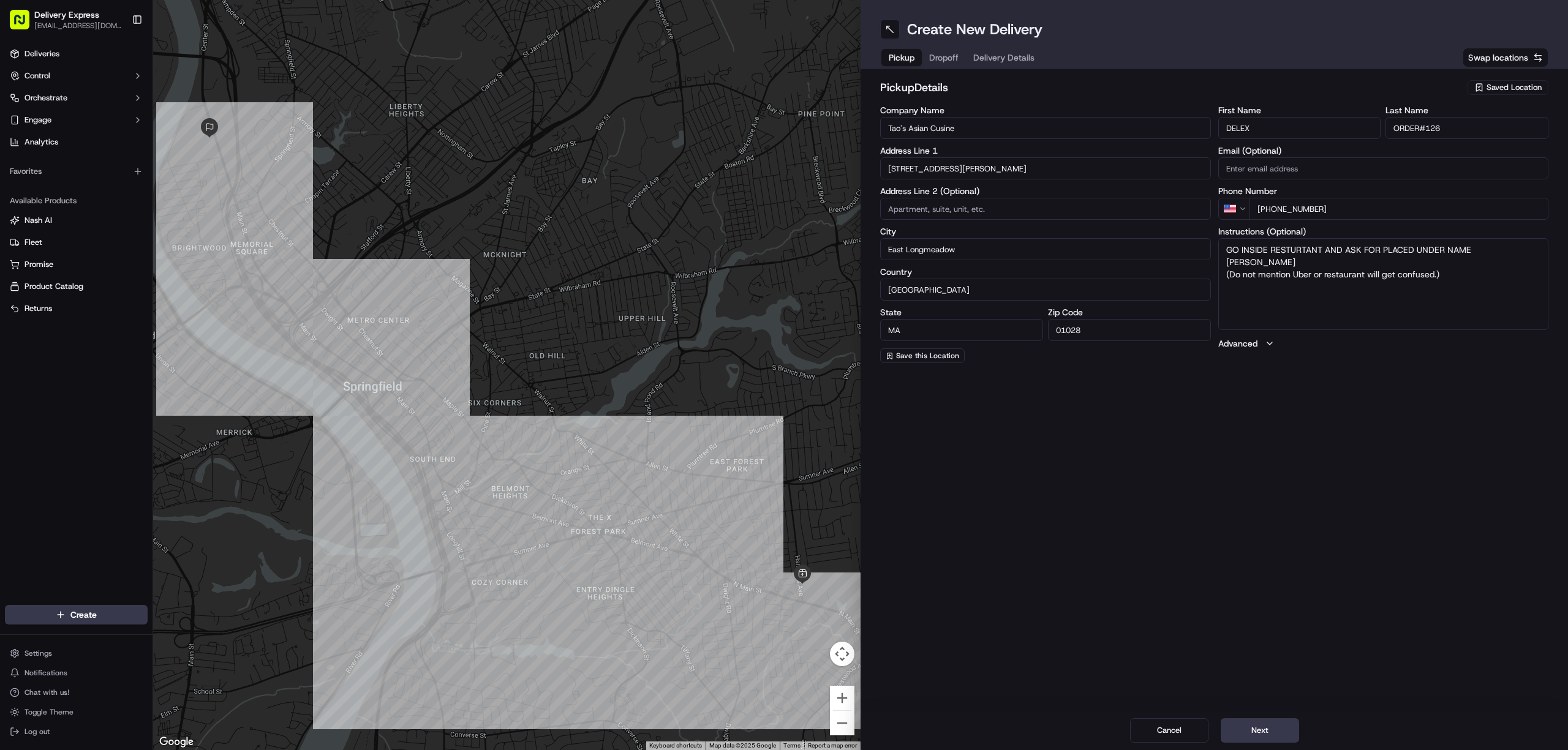
click at [1379, 248] on textarea "GO INSIDE RESTURTANT AND ASK FOR PLACED UNDER NAME Mary Delabruere (Do not ment…" at bounding box center [1383, 284] width 331 height 92
type textarea "GO INSIDE RESTURTANT AND ASK FOR ORDER PLACED UNDER NAME [PERSON_NAME] (Do not …"
click at [944, 53] on span "Dropoff" at bounding box center [957, 57] width 30 height 12
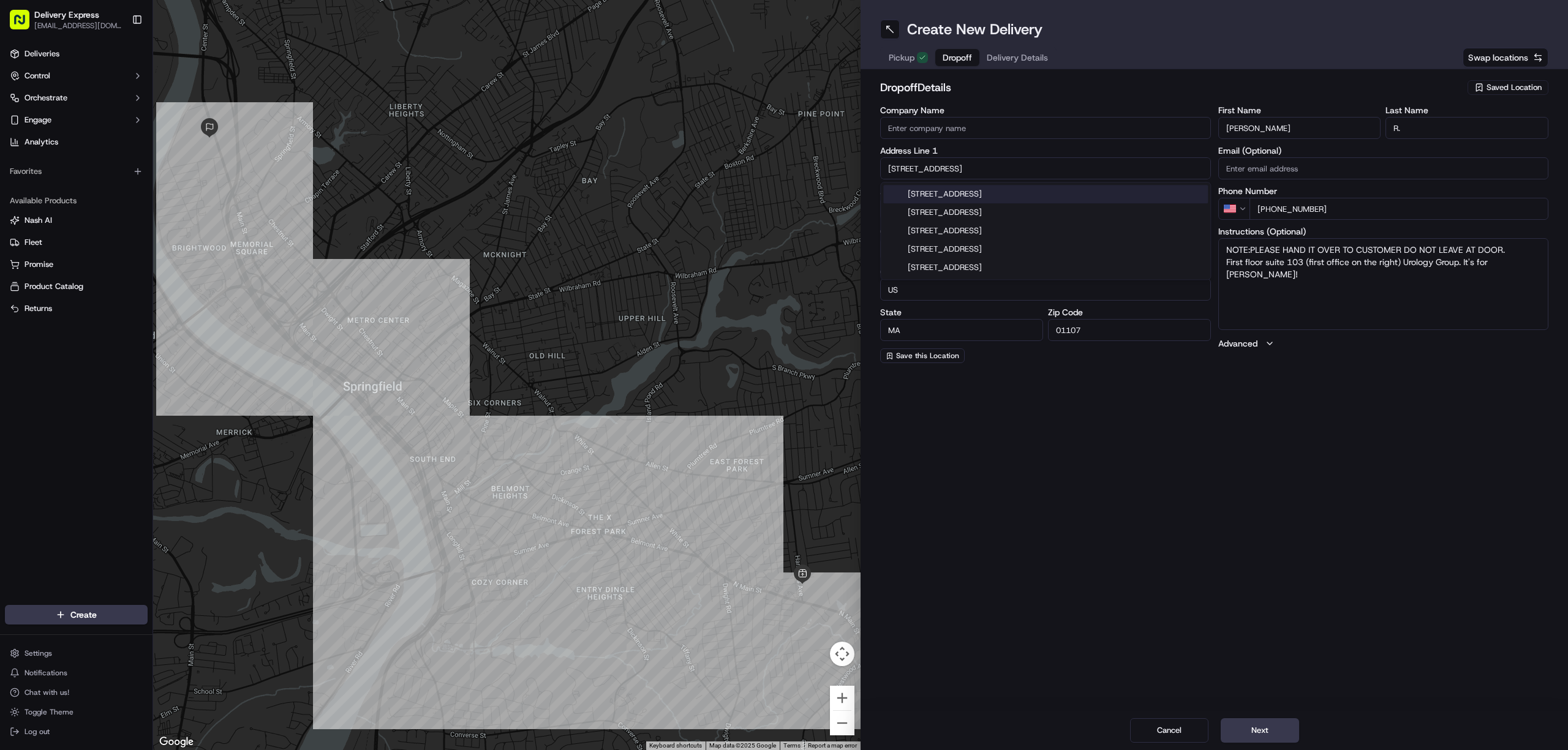
click at [959, 170] on input "3640 Main St" at bounding box center [1045, 169] width 331 height 22
click at [923, 167] on input "text" at bounding box center [1045, 169] width 331 height 22
paste input "37 Manor Ct, Springfield, 01118"
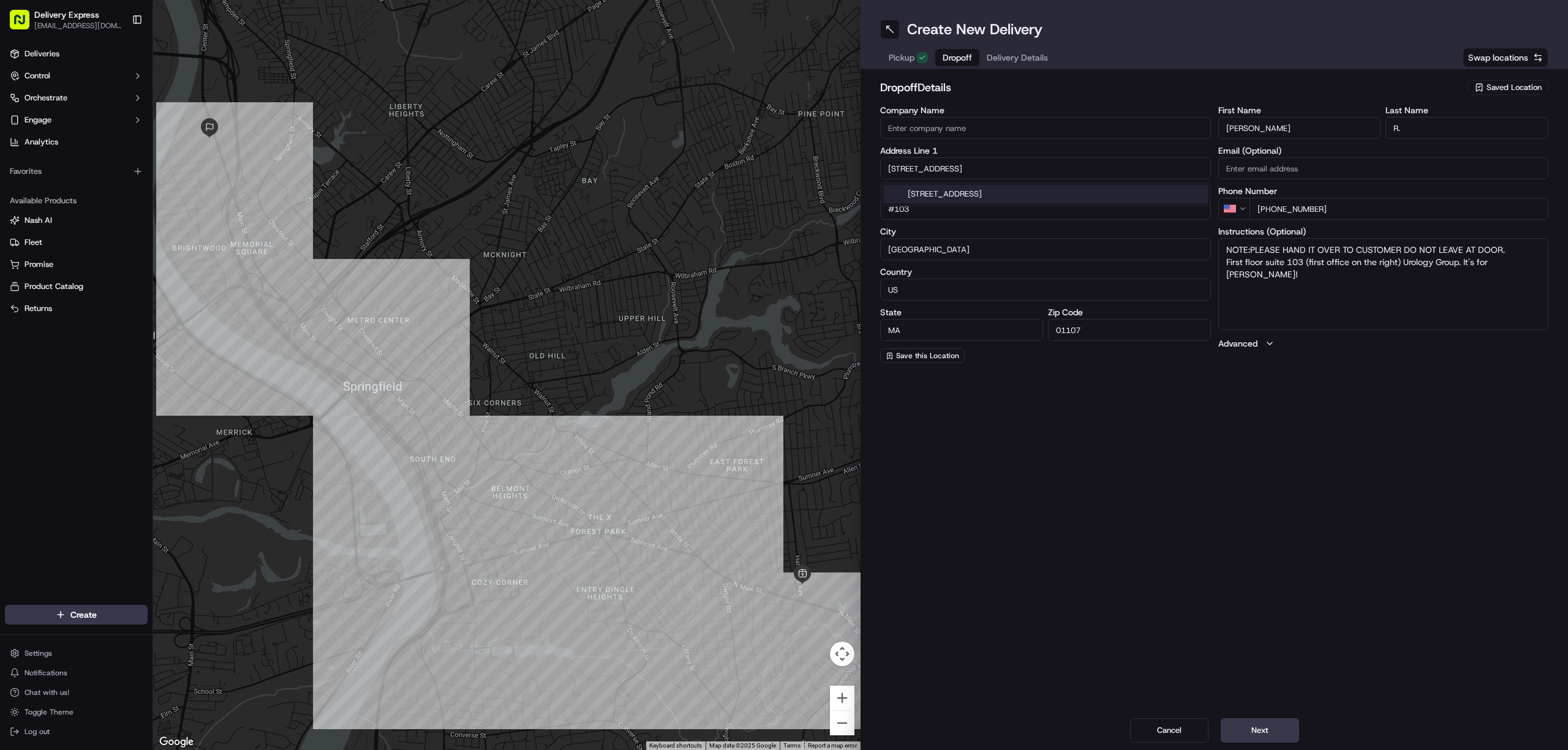
click at [954, 190] on div "37 Manor Ct, Springfield, MA 01118" at bounding box center [1046, 194] width 325 height 18
type input "[STREET_ADDRESS]"
type input "United States"
type input "01118"
type input "37 Manor Court"
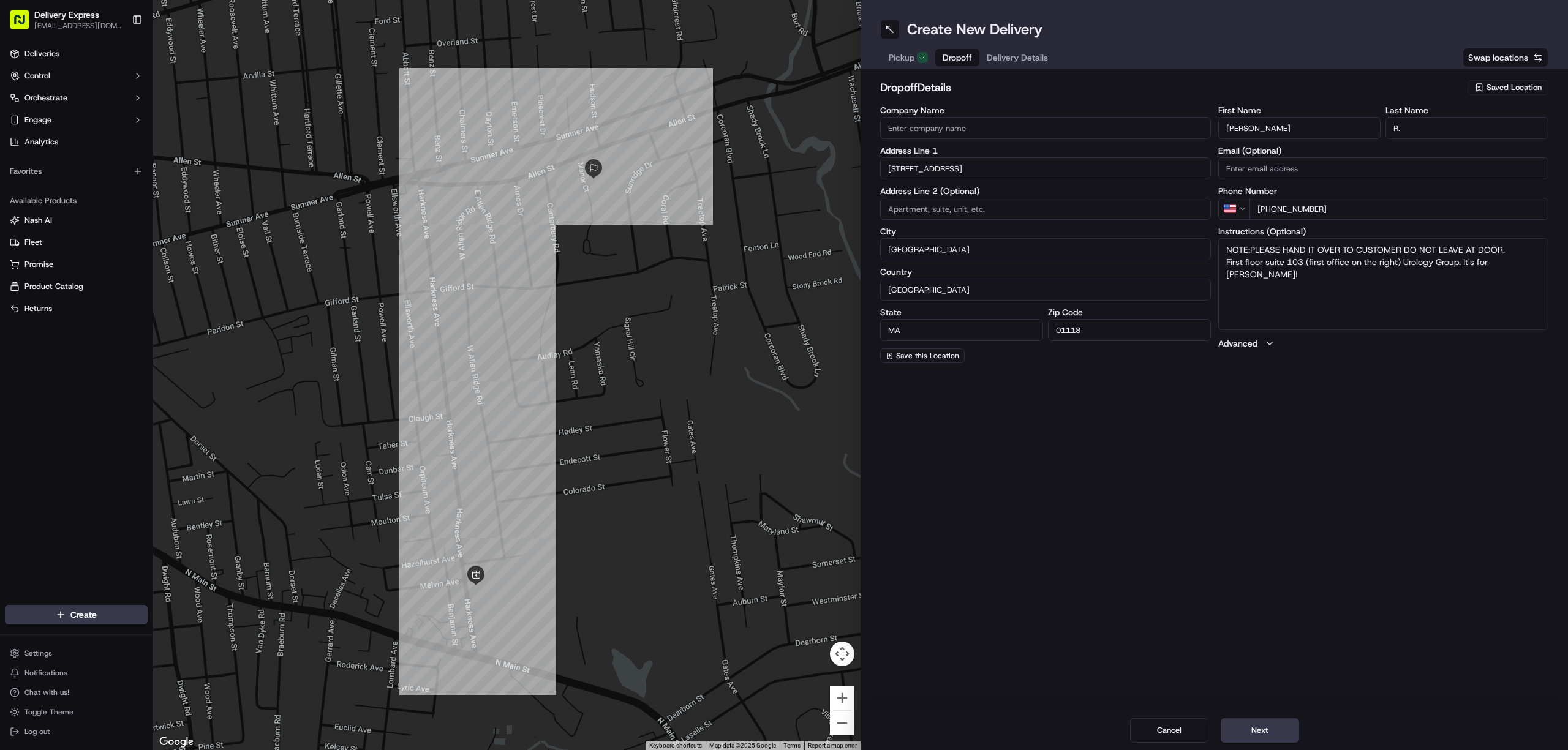
click at [1253, 130] on input "Selena" at bounding box center [1300, 128] width 163 height 22
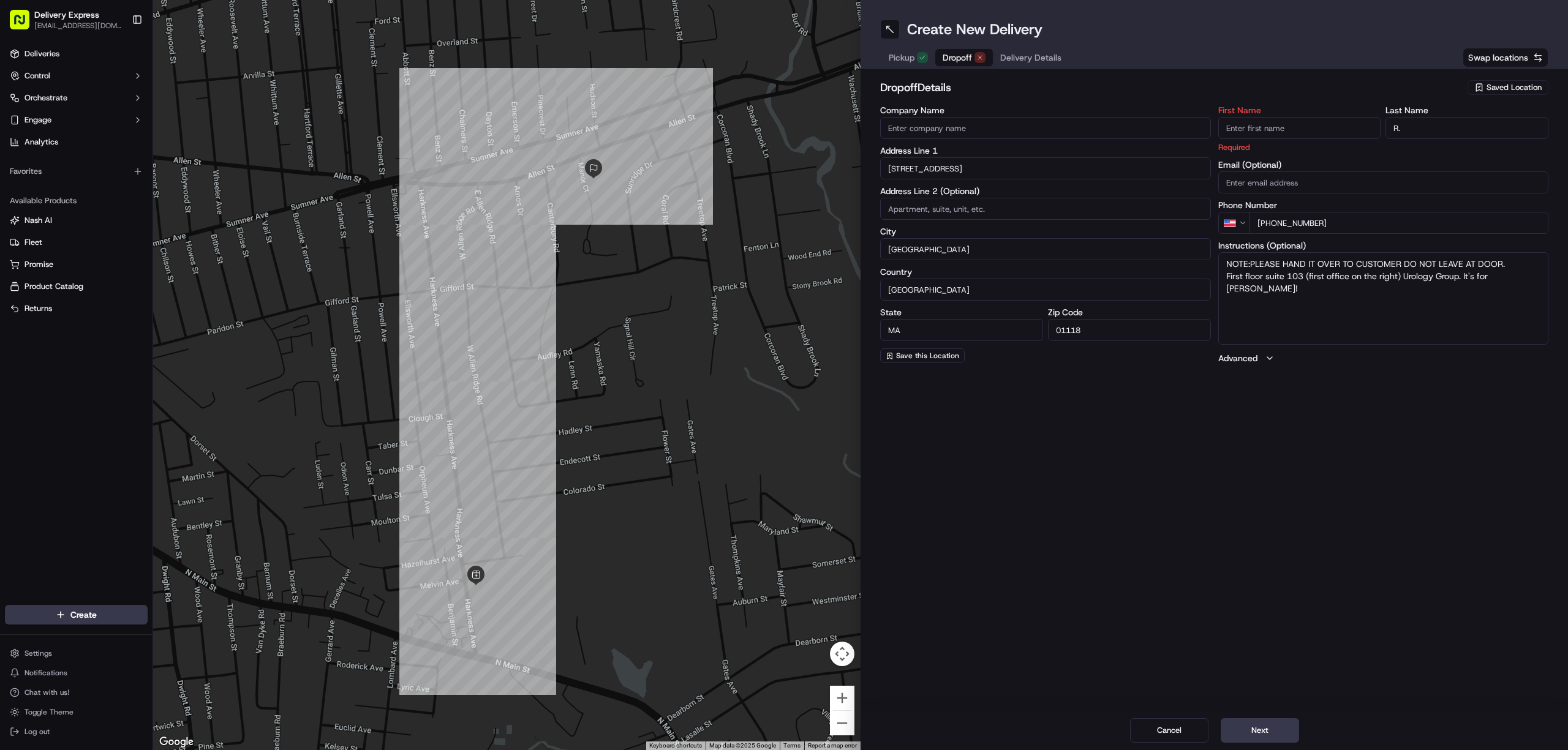
click at [1439, 129] on input "R." at bounding box center [1467, 128] width 163 height 22
click at [1230, 130] on input "First Name" at bounding box center [1300, 128] width 163 height 22
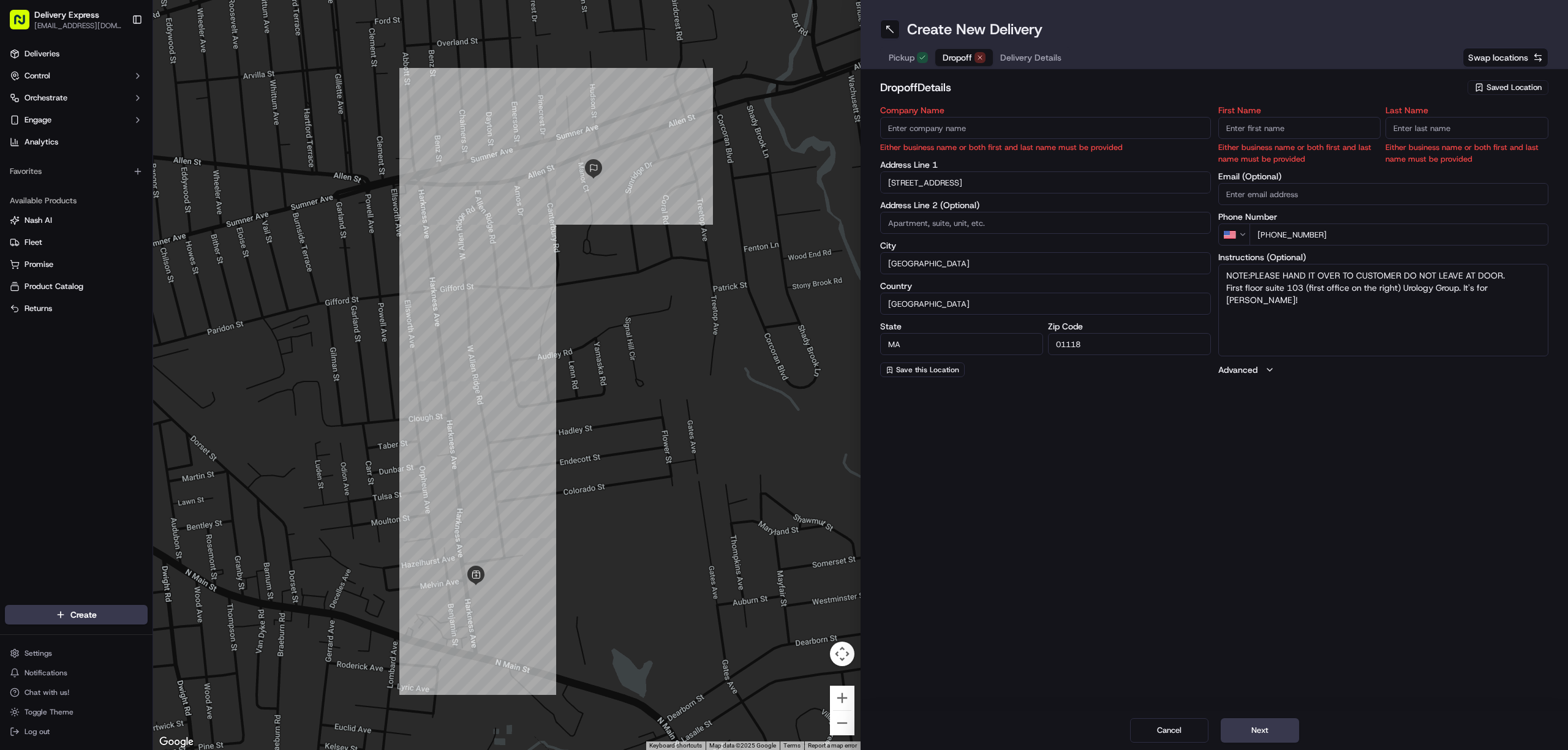
paste input "[PERSON_NAME]"
drag, startPoint x: 1243, startPoint y: 127, endPoint x: 1296, endPoint y: 129, distance: 53.0
click at [1296, 129] on input "[PERSON_NAME]" at bounding box center [1300, 128] width 163 height 22
type input "Mary"
click at [1439, 132] on input "Last Name" at bounding box center [1467, 128] width 163 height 22
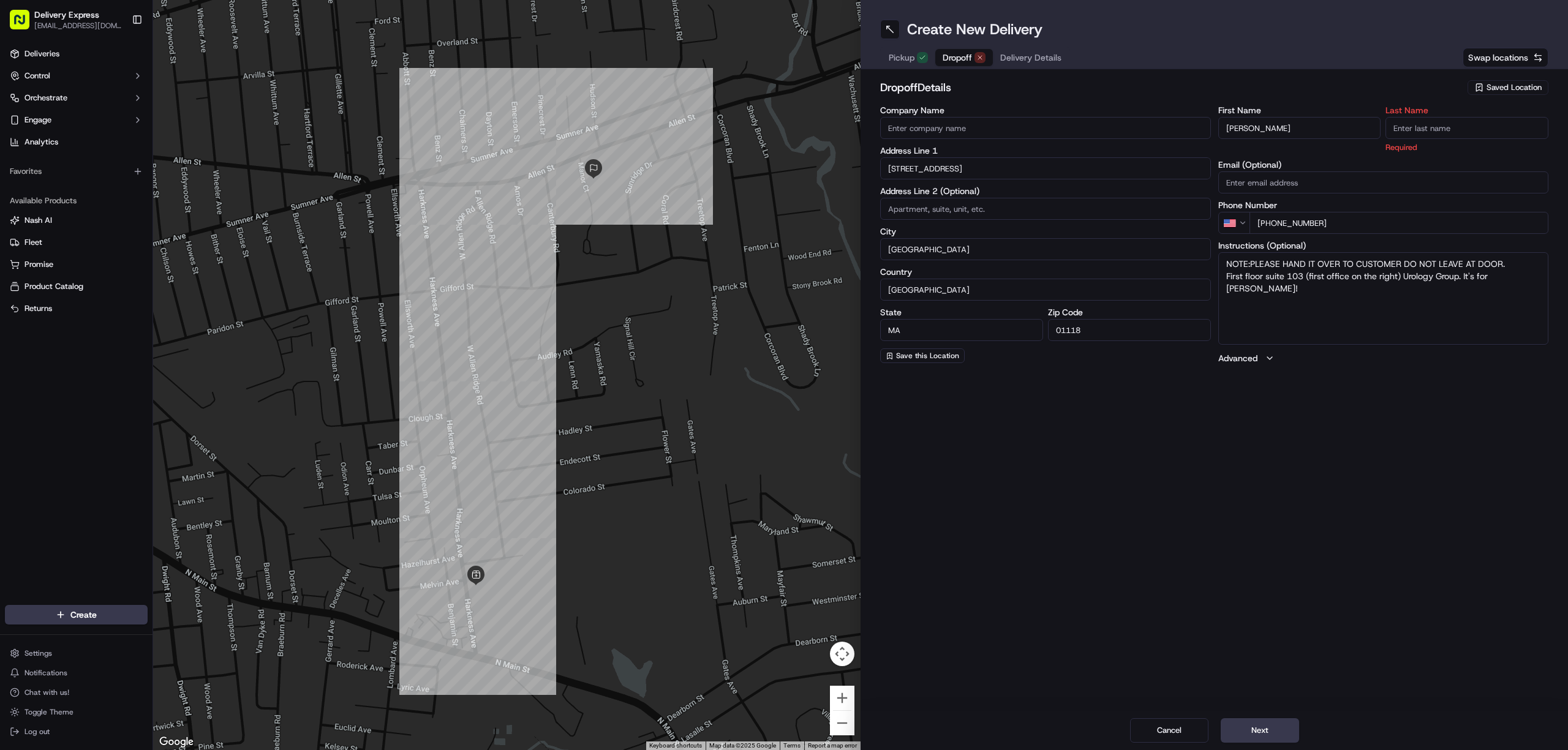
click at [1422, 119] on input "Last Name" at bounding box center [1467, 128] width 163 height 22
paste input "Delabruere"
type input "Delabruere"
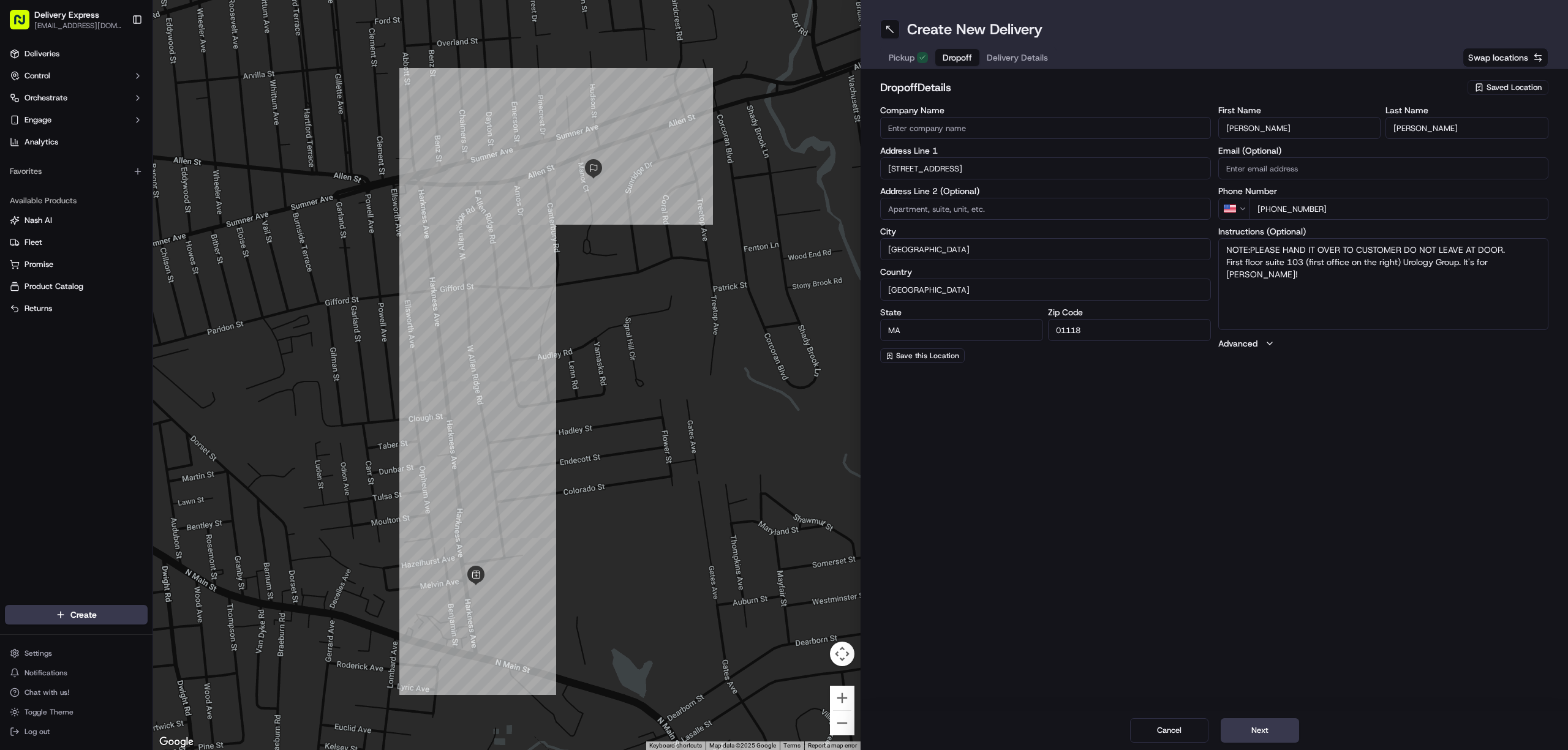
drag, startPoint x: 1224, startPoint y: 278, endPoint x: 1530, endPoint y: 269, distance: 306.1
click at [1530, 269] on textarea "NOTE:PLEASE HAND IT OVER TO CUSTOMER DO NOT LEAVE AT DOOR. First floor suite 10…" at bounding box center [1383, 284] width 331 height 92
type textarea "NOTE:PLEASE HAND IT OVER TO CUSTOMER DO NOT LEAVE AT DOOR."
click at [998, 57] on button "Delivery Details" at bounding box center [1018, 58] width 76 height 17
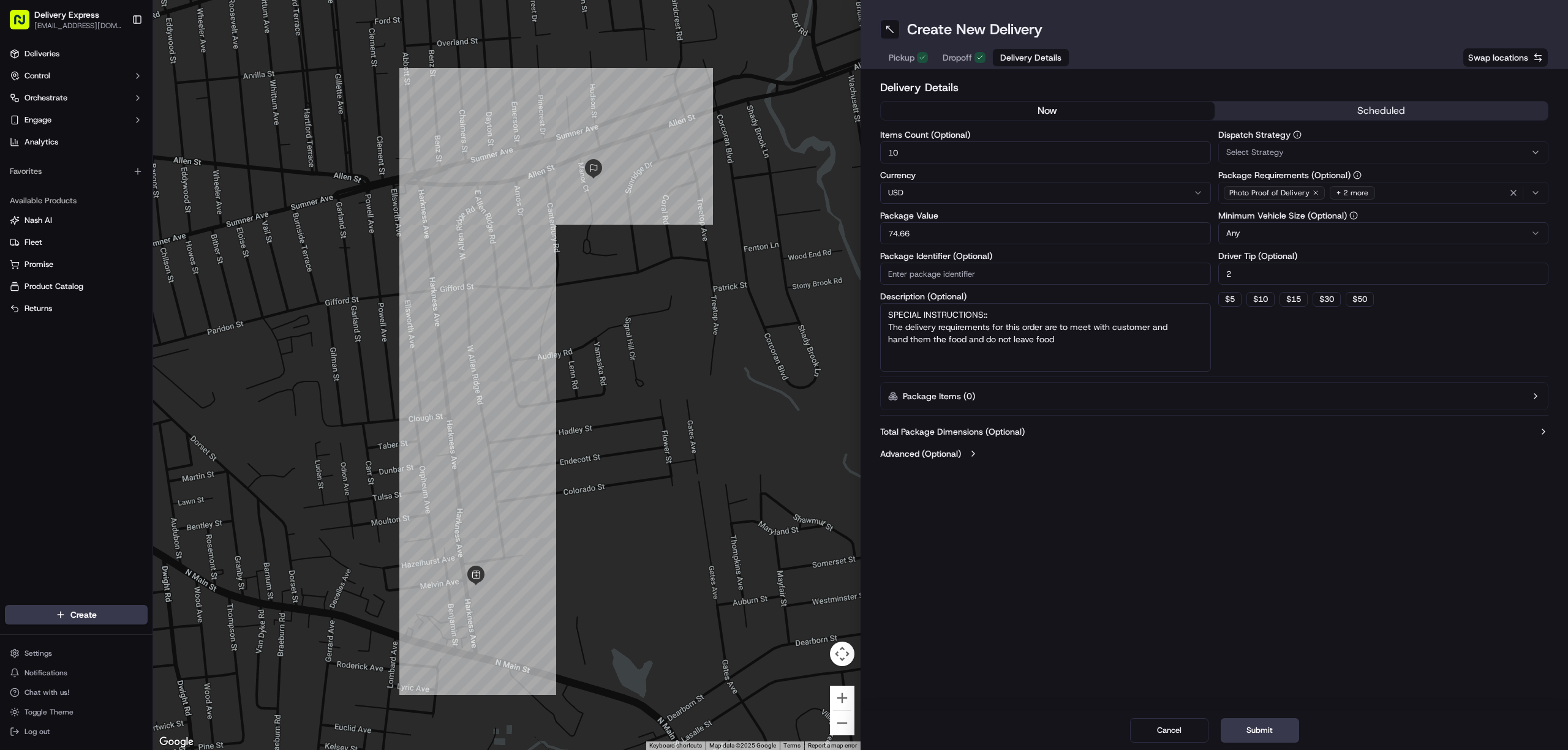
click at [932, 152] on input "10" at bounding box center [1045, 152] width 331 height 22
type input "2"
click at [927, 229] on input "74.66" at bounding box center [1045, 233] width 331 height 22
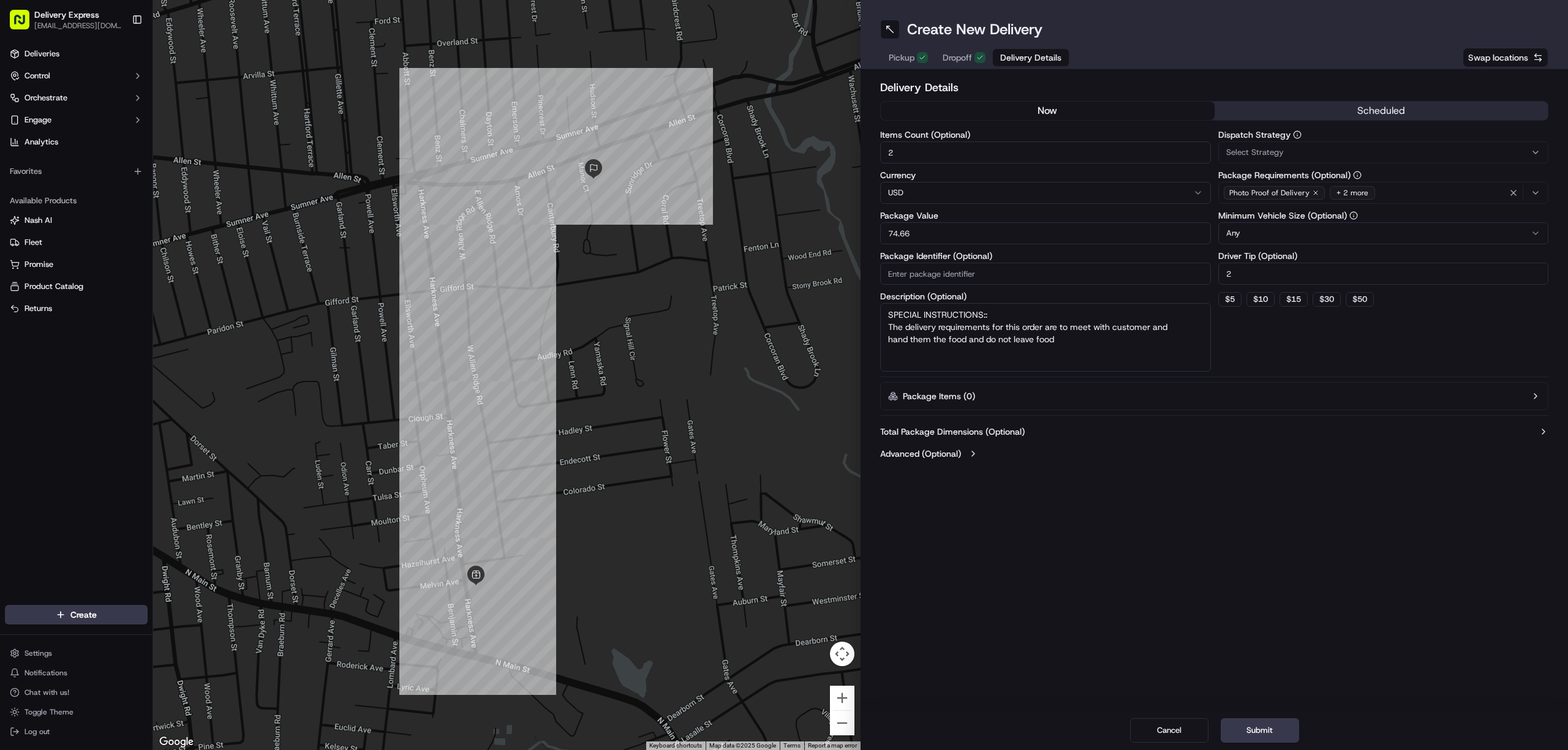
click at [927, 229] on input "74.66" at bounding box center [1045, 233] width 331 height 22
paste input "26.34"
type input "26.34"
click at [1174, 593] on div "Create New Delivery Pickup Dropoff Delivery Details Swap locations Delivery Det…" at bounding box center [1214, 375] width 708 height 750
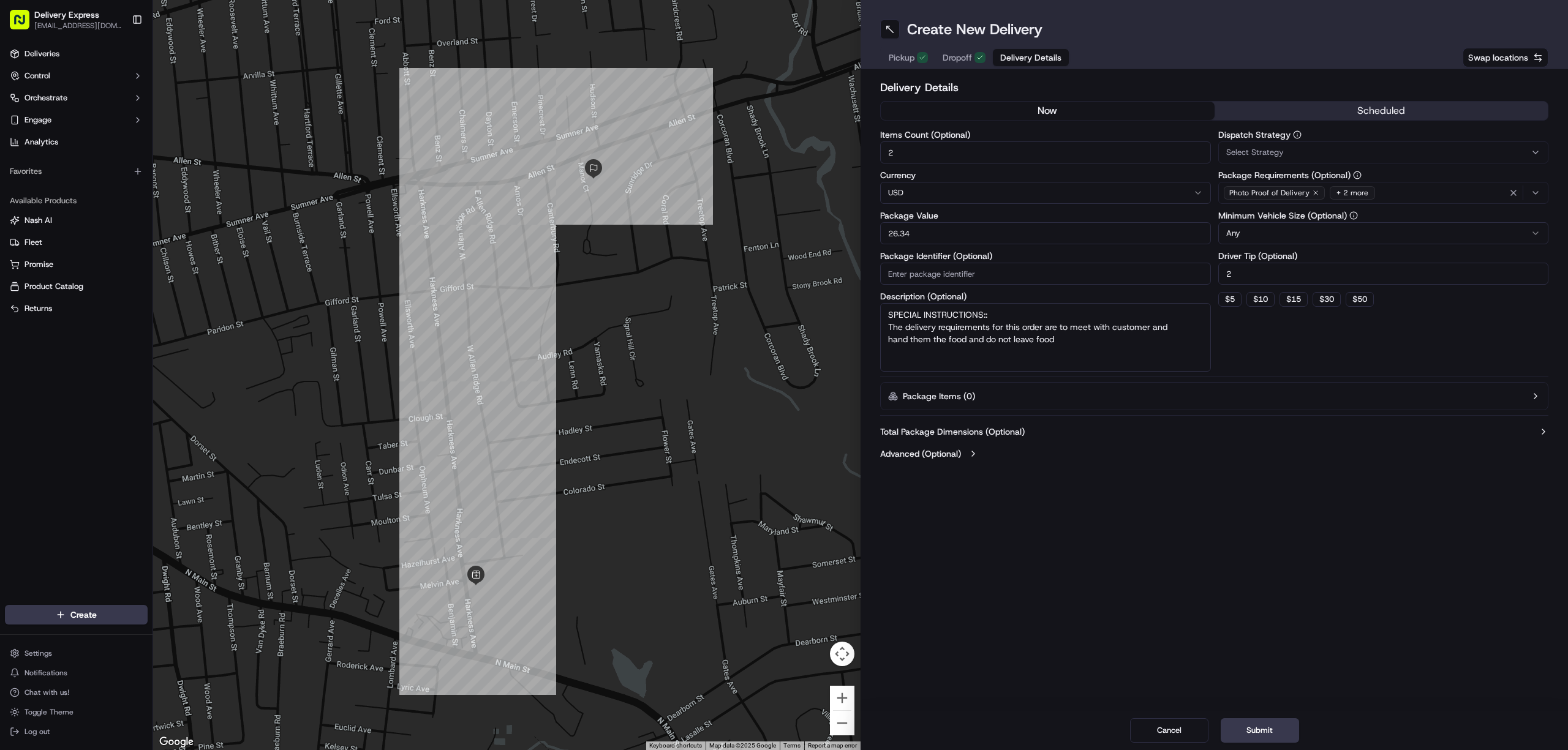
click at [988, 574] on div "Create New Delivery Pickup Dropoff Delivery Details Swap locations Delivery Det…" at bounding box center [1214, 375] width 708 height 750
click at [1250, 728] on button "Submit" at bounding box center [1260, 730] width 78 height 24
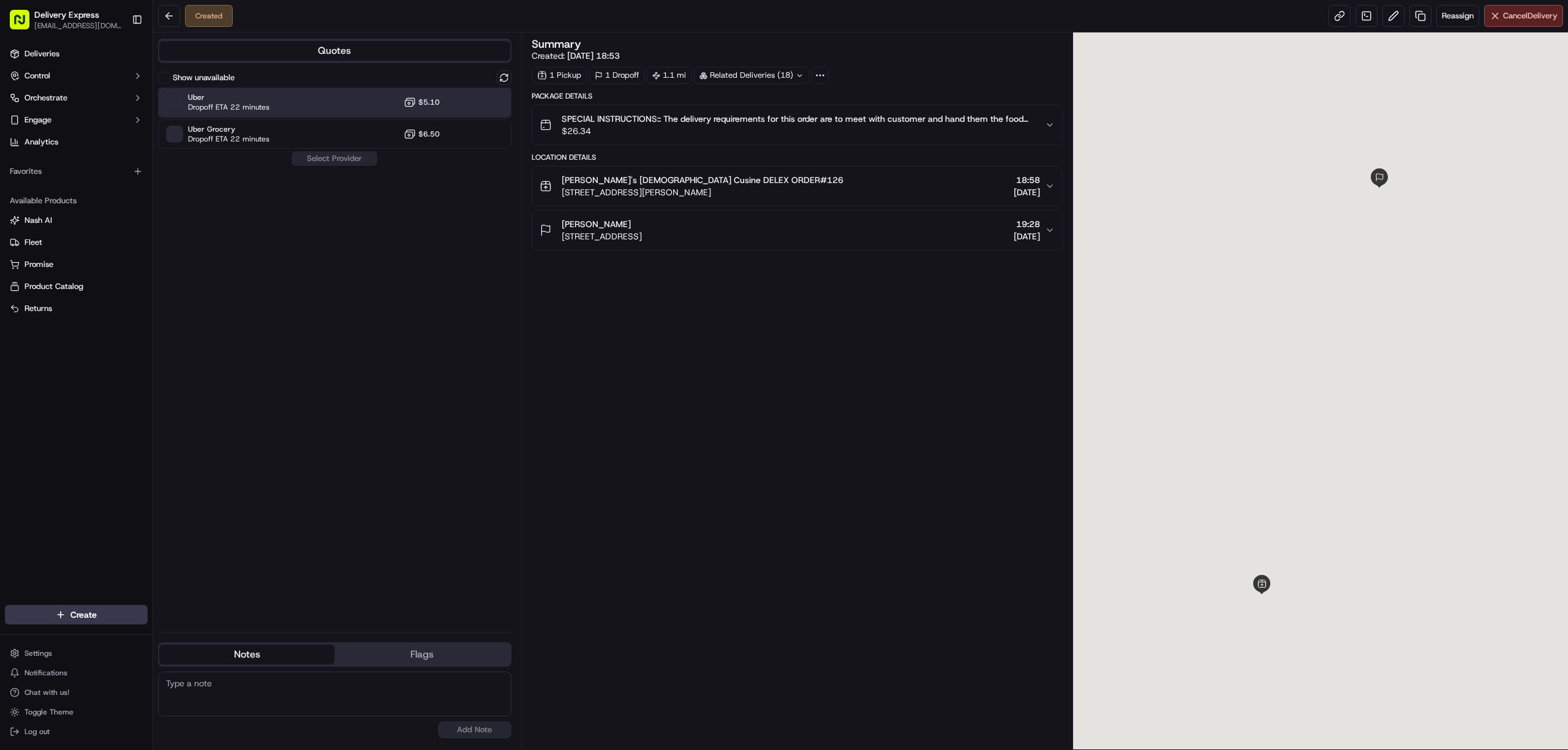
click at [319, 102] on div "Uber Dropoff ETA 22 minutes $5.10" at bounding box center [334, 102] width 354 height 30
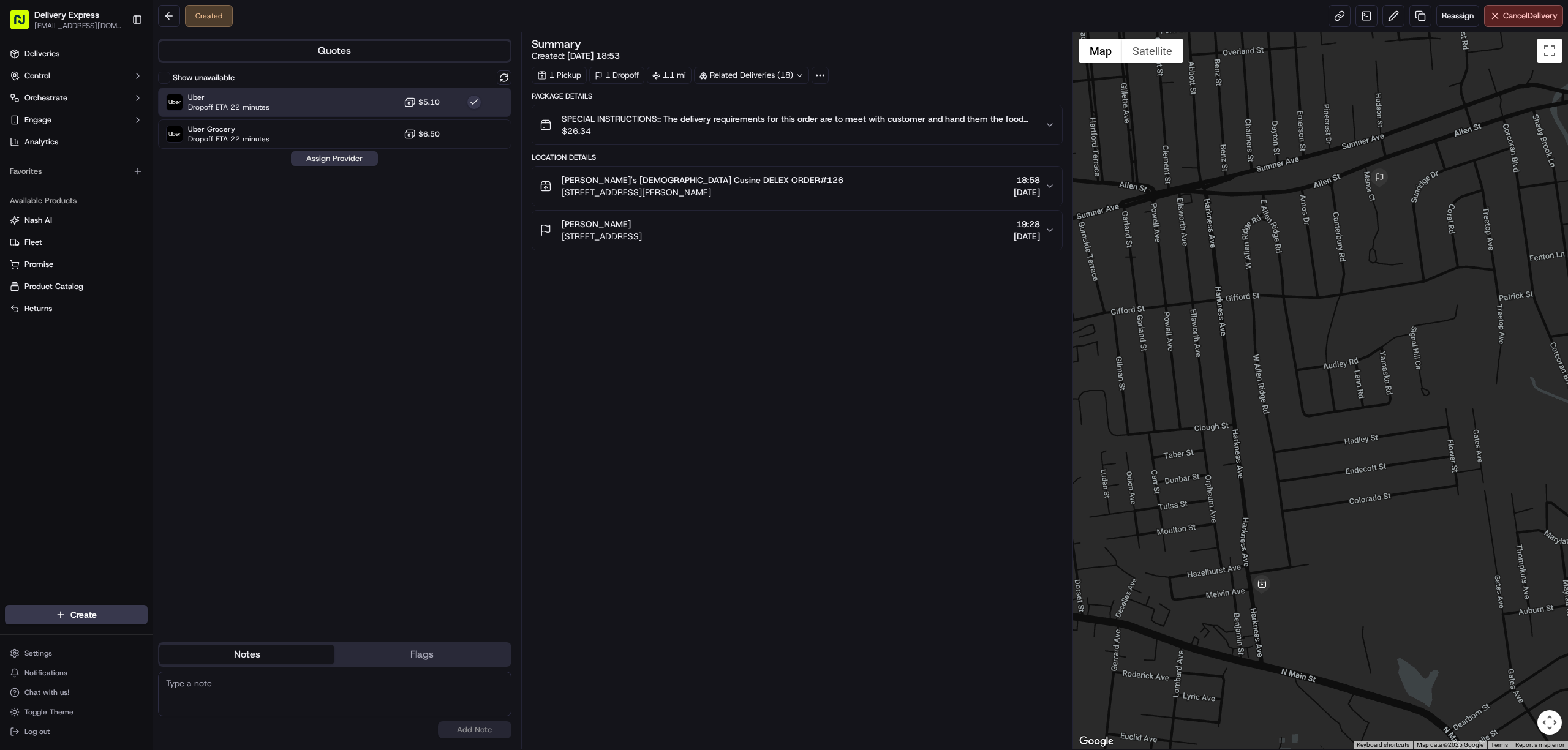
click at [331, 164] on button "Assign Provider" at bounding box center [334, 158] width 87 height 14
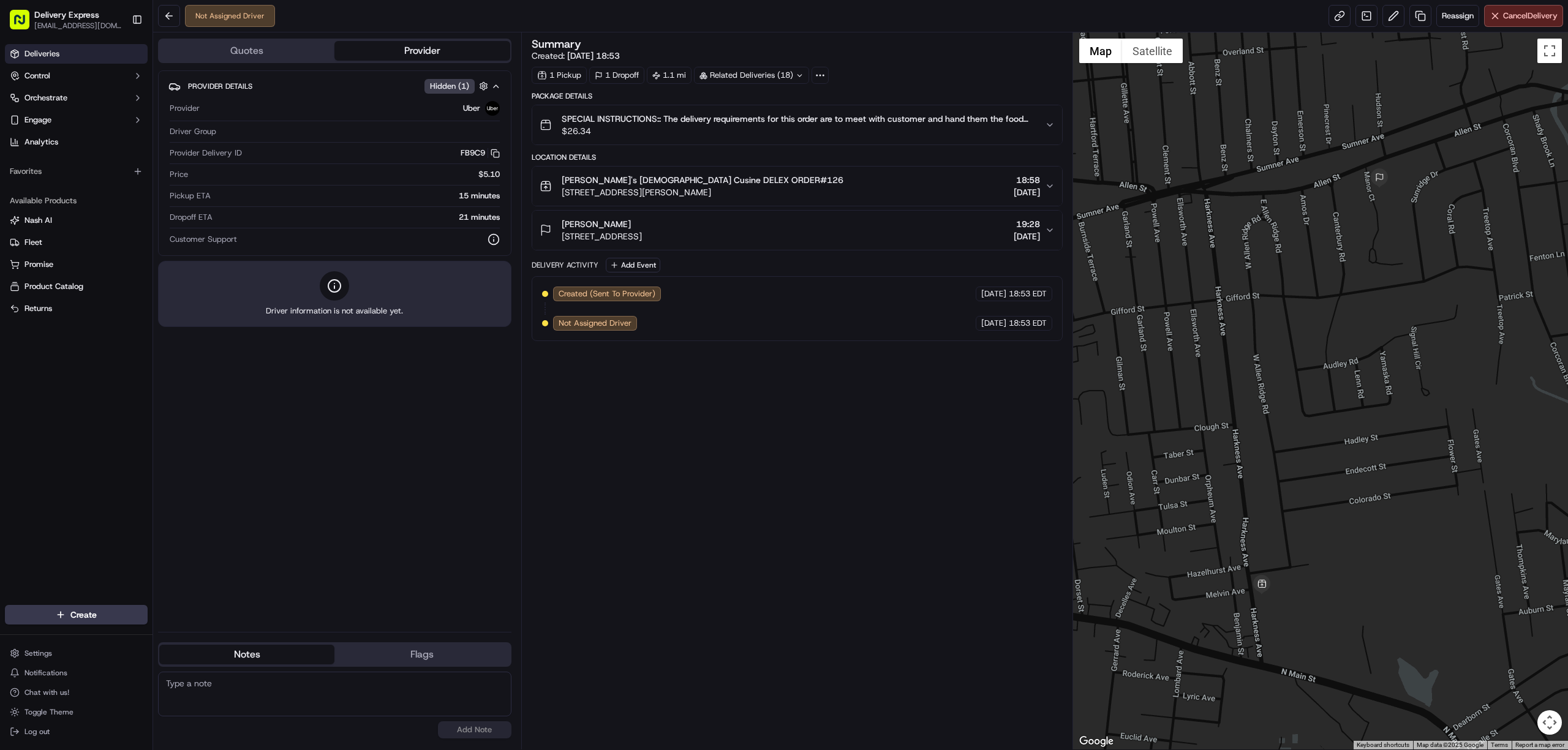
click at [58, 56] on span "Deliveries" at bounding box center [41, 54] width 35 height 11
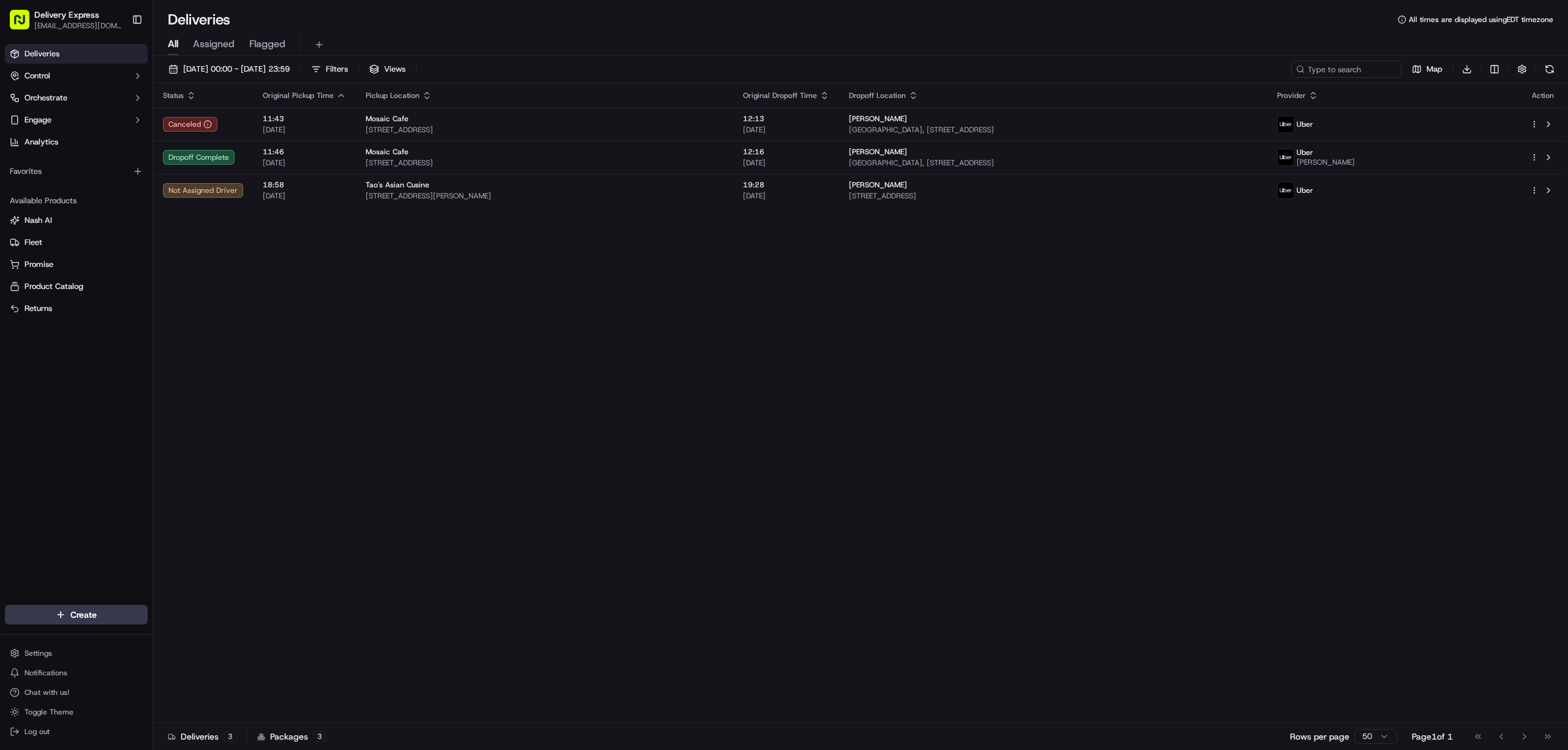
click at [691, 446] on div "Status Original Pickup Time Pickup Location Original Dropoff Time Dropoff Locat…" at bounding box center [860, 403] width 1413 height 640
click at [887, 420] on div "Status Original Pickup Time Pickup Location Original Dropoff Time Dropoff Locat…" at bounding box center [860, 403] width 1413 height 640
click at [561, 370] on div "Status Original Pickup Time Pickup Location Original Dropoff Time Dropoff Locat…" at bounding box center [860, 403] width 1413 height 640
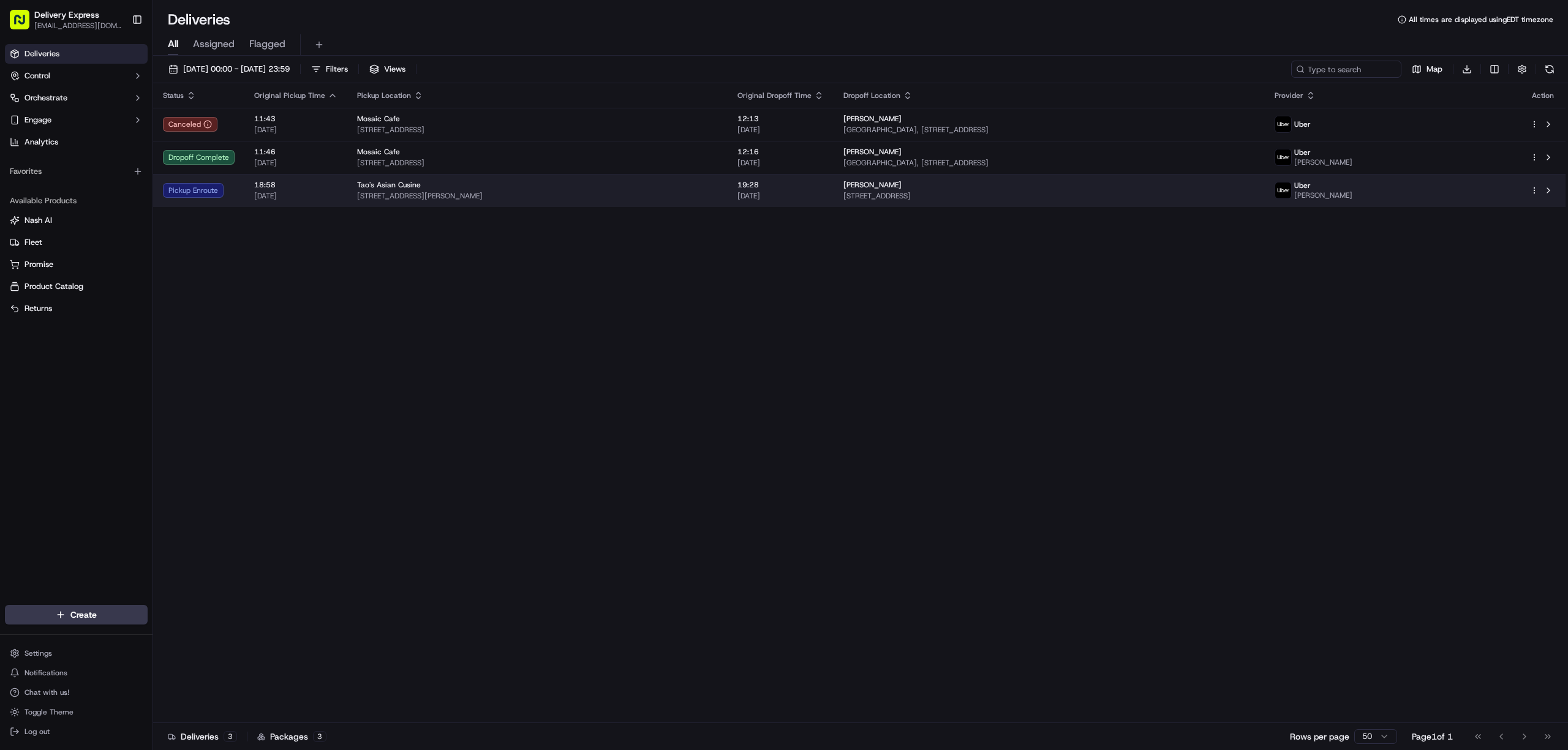
click at [637, 204] on td "Tao's Asian Cusine [STREET_ADDRESS][PERSON_NAME]" at bounding box center [538, 190] width 380 height 33
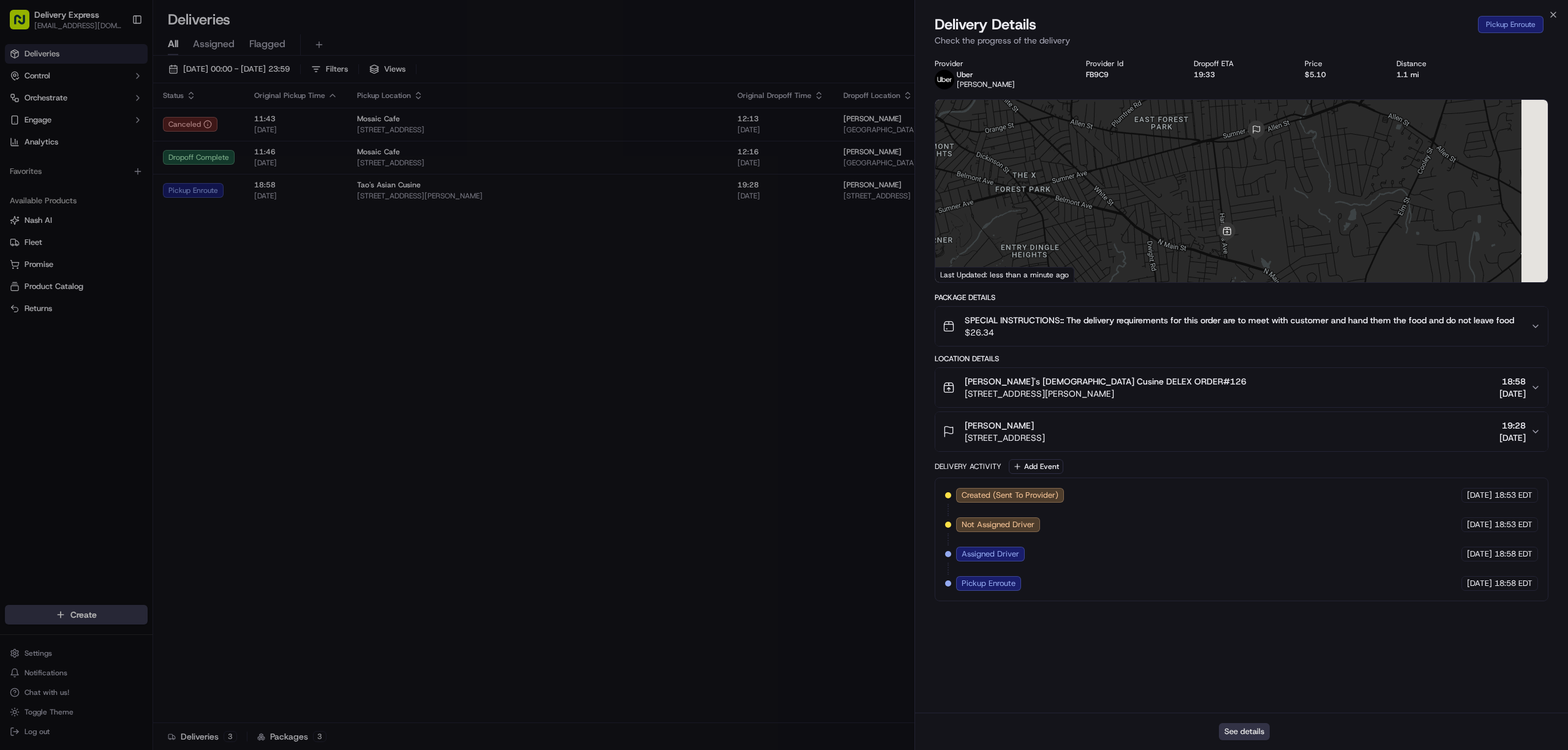
click at [1249, 738] on button "See details" at bounding box center [1244, 732] width 51 height 17
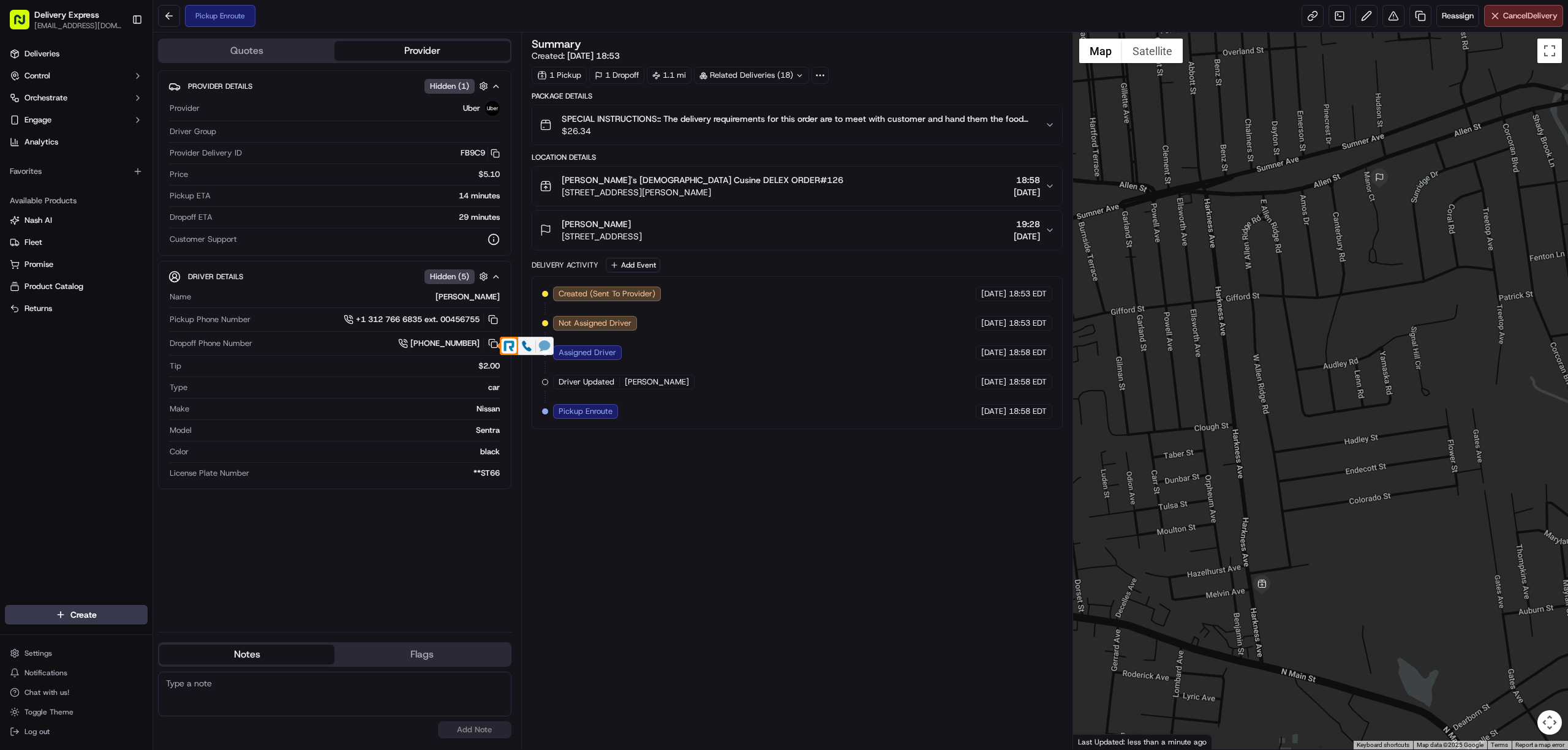
click at [539, 351] on icon at bounding box center [544, 345] width 11 height 11
copy span "[PERSON_NAME]"
drag, startPoint x: 562, startPoint y: 225, endPoint x: 631, endPoint y: 229, distance: 69.1
click at [631, 229] on div "[PERSON_NAME]" at bounding box center [602, 224] width 80 height 12
click at [824, 642] on div "Summary Created: [DATE] 18:53 1 Pickup 1 Dropoff 1.1 mi Related Deliveries (18)…" at bounding box center [797, 391] width 531 height 705
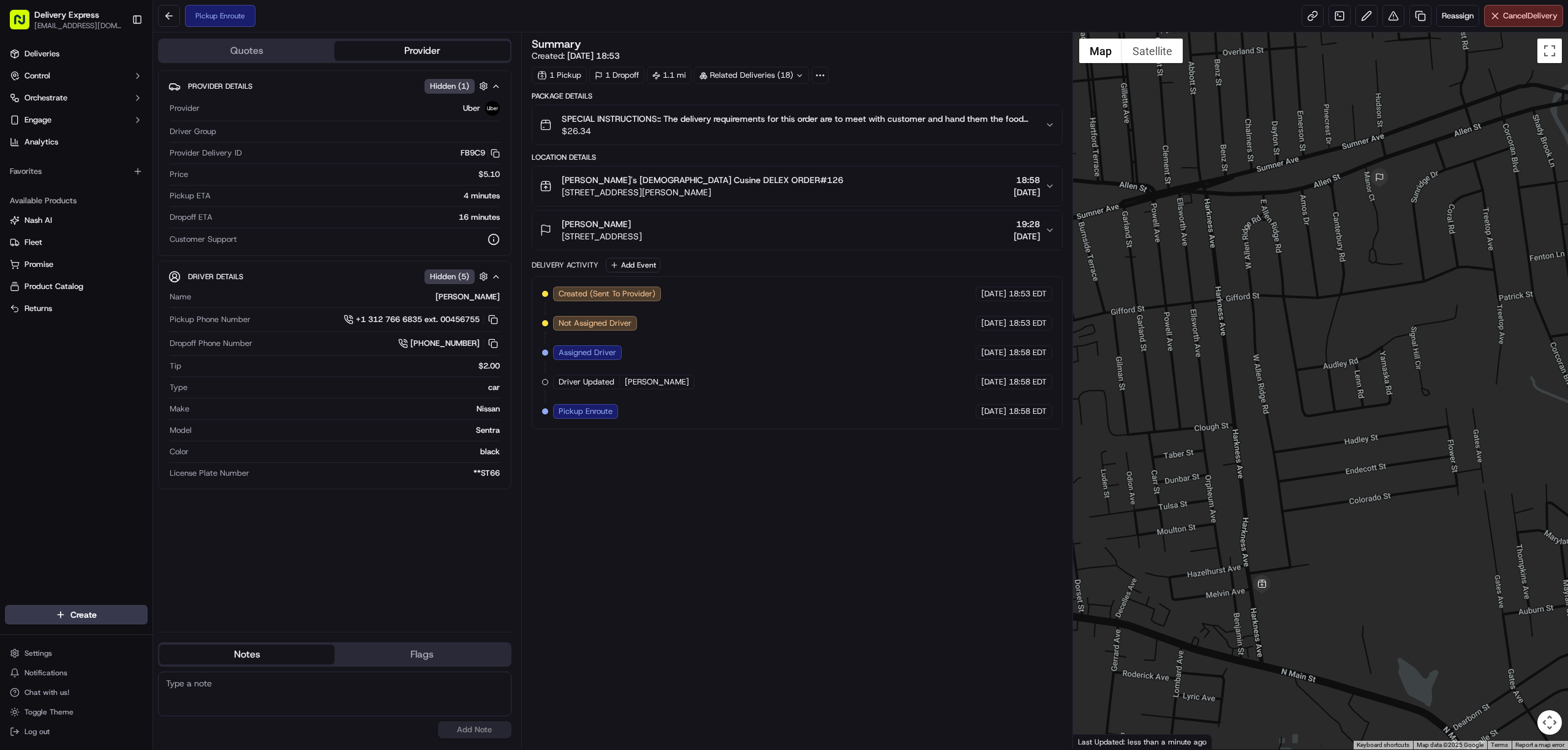
click at [716, 593] on div "Summary Created: [DATE] 18:53 1 Pickup 1 Dropoff 1.1 mi Related Deliveries (18)…" at bounding box center [797, 391] width 531 height 705
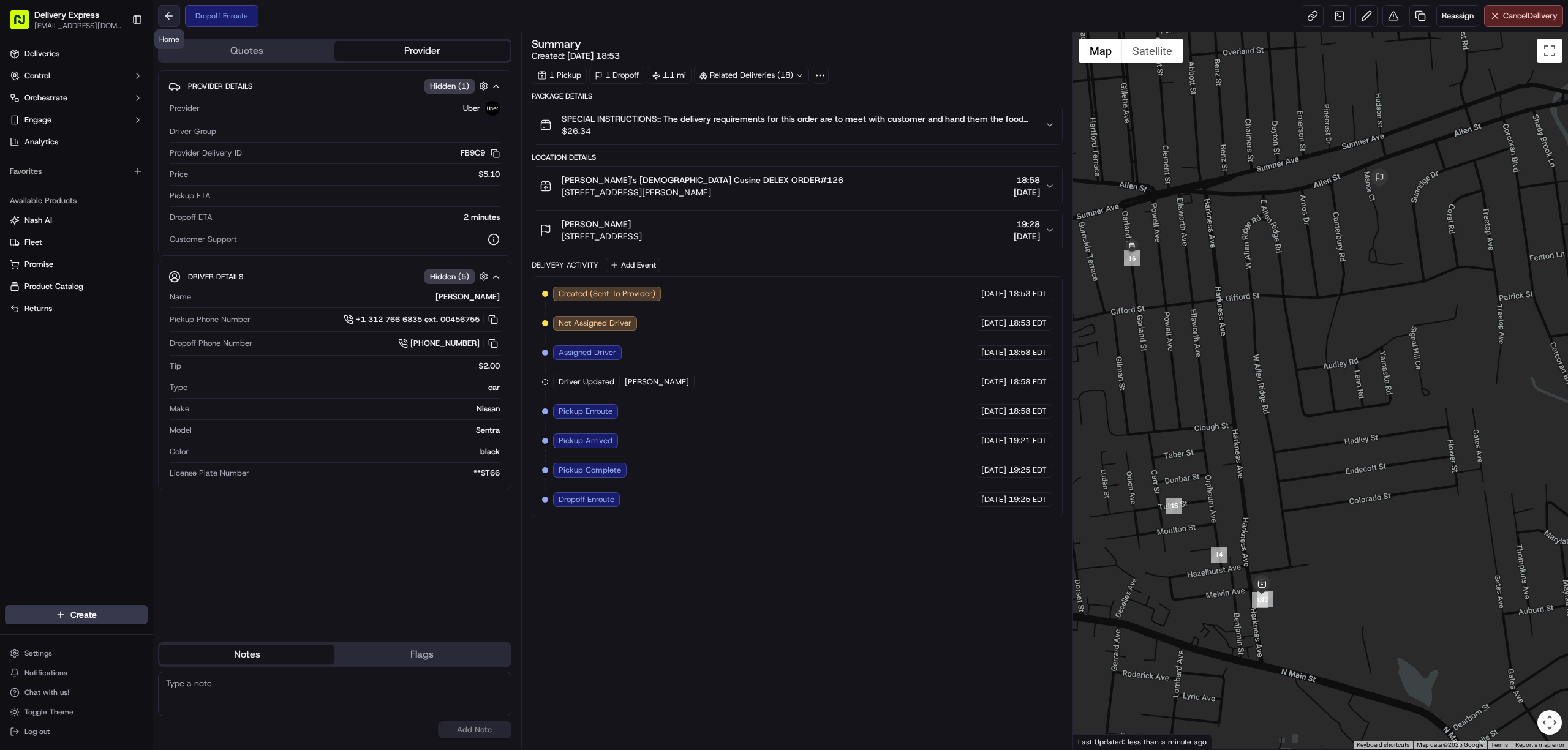
click at [165, 20] on button at bounding box center [169, 16] width 22 height 22
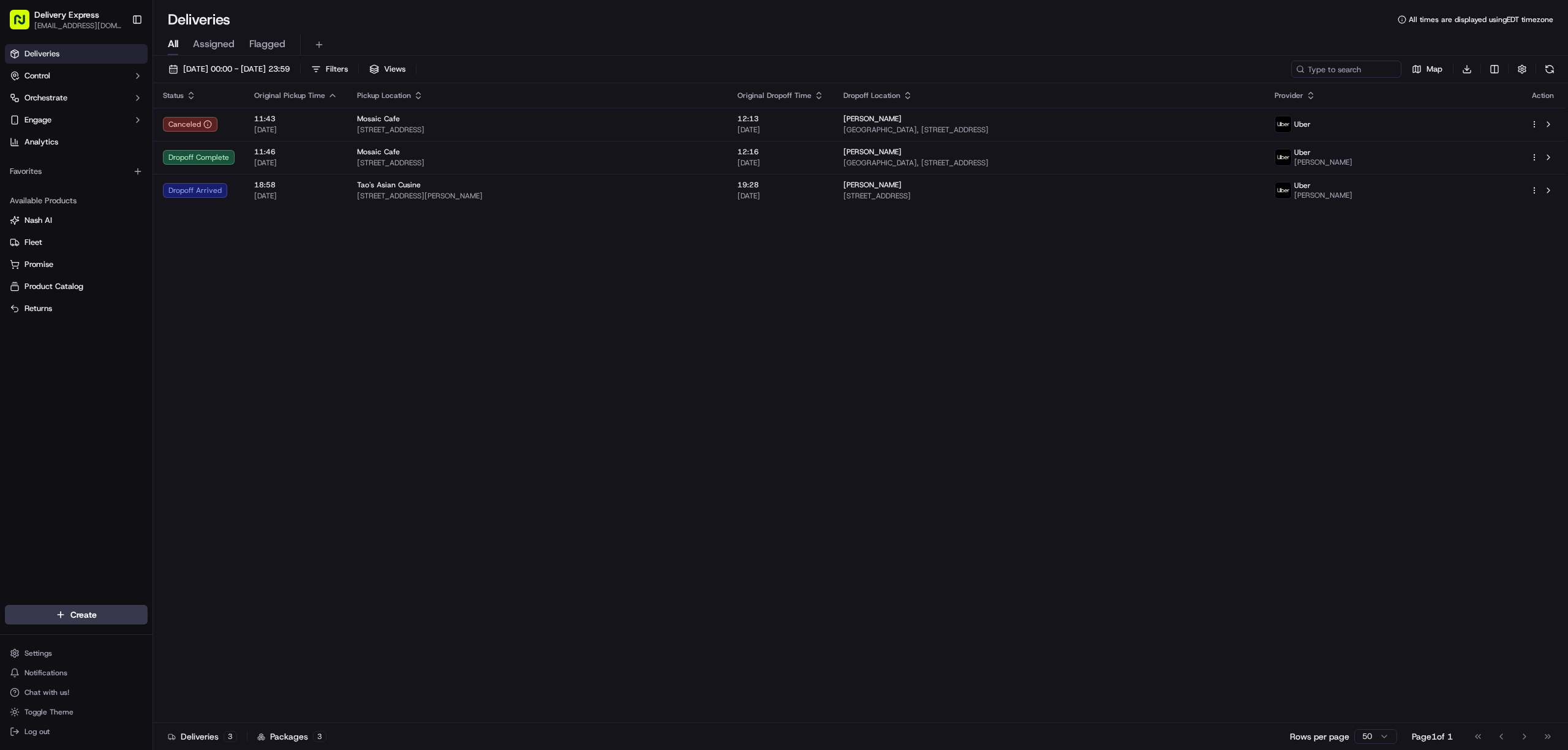
click at [444, 353] on div "Status Original Pickup Time Pickup Location Original Dropoff Time Dropoff Locat…" at bounding box center [860, 403] width 1413 height 640
click at [905, 387] on div "Status Original Pickup Time Pickup Location Original Dropoff Time Dropoff Locat…" at bounding box center [860, 403] width 1413 height 640
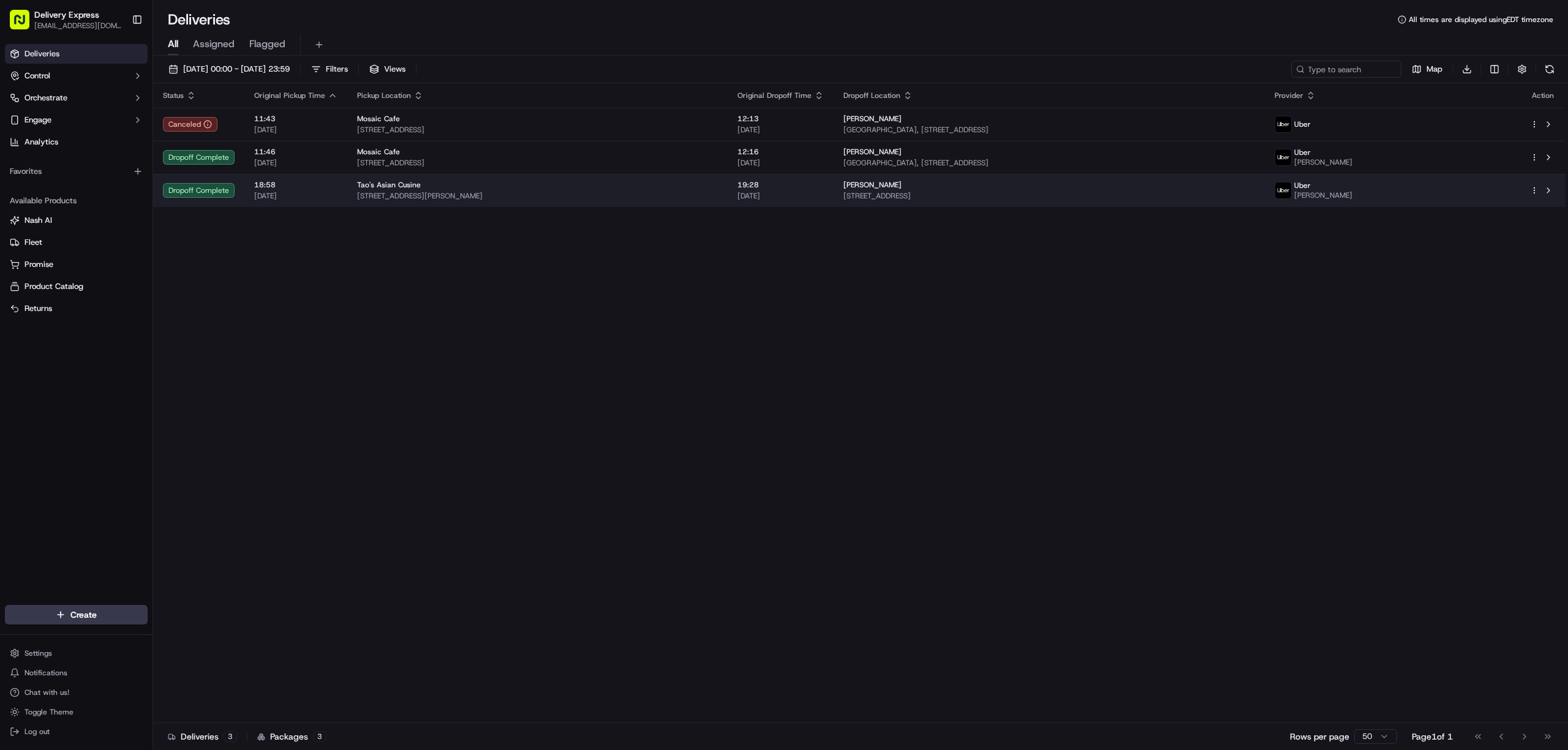
click at [702, 192] on span "[STREET_ADDRESS][PERSON_NAME]" at bounding box center [537, 196] width 361 height 10
click at [625, 200] on span "[STREET_ADDRESS][PERSON_NAME]" at bounding box center [537, 196] width 361 height 10
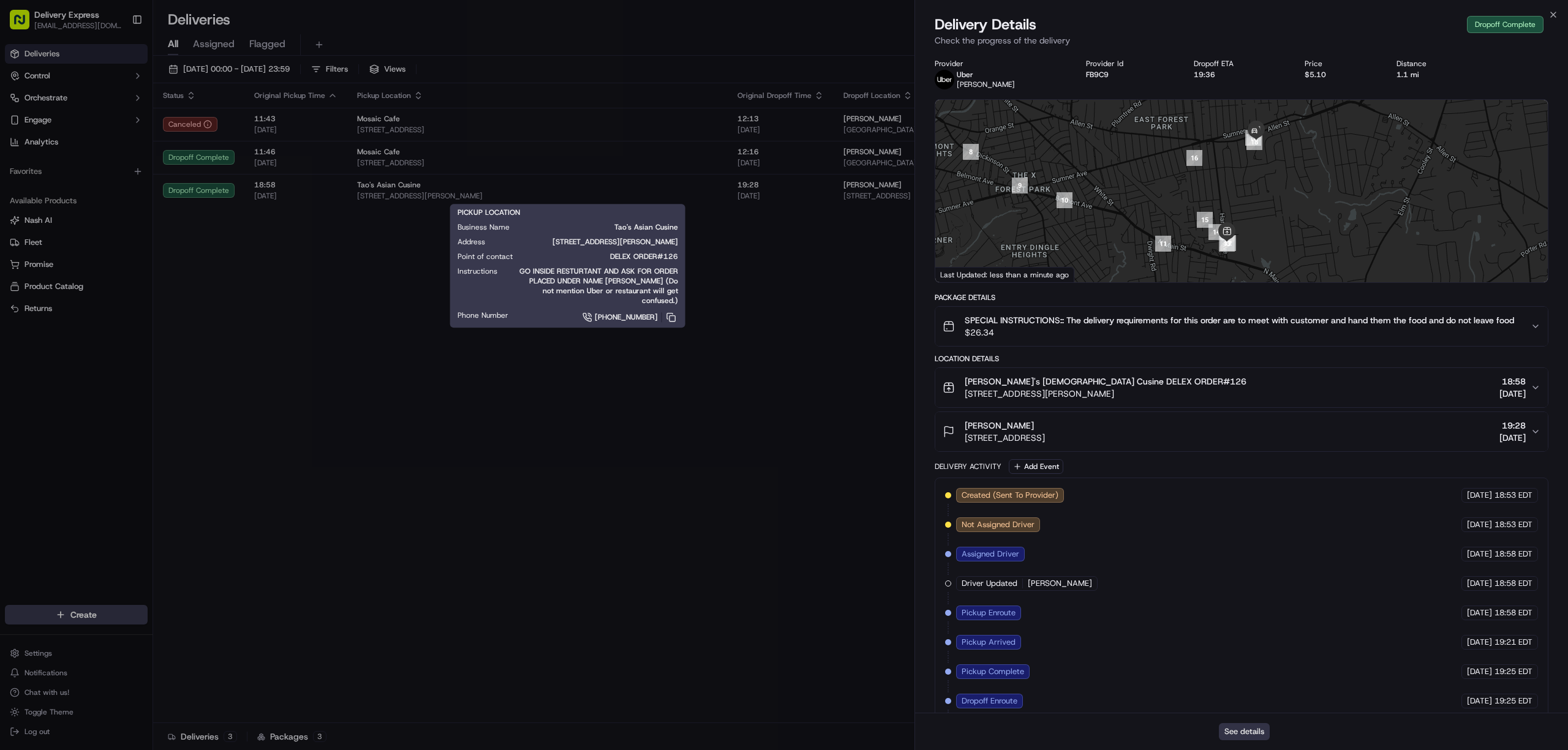
click at [1256, 735] on button "See details" at bounding box center [1244, 732] width 51 height 17
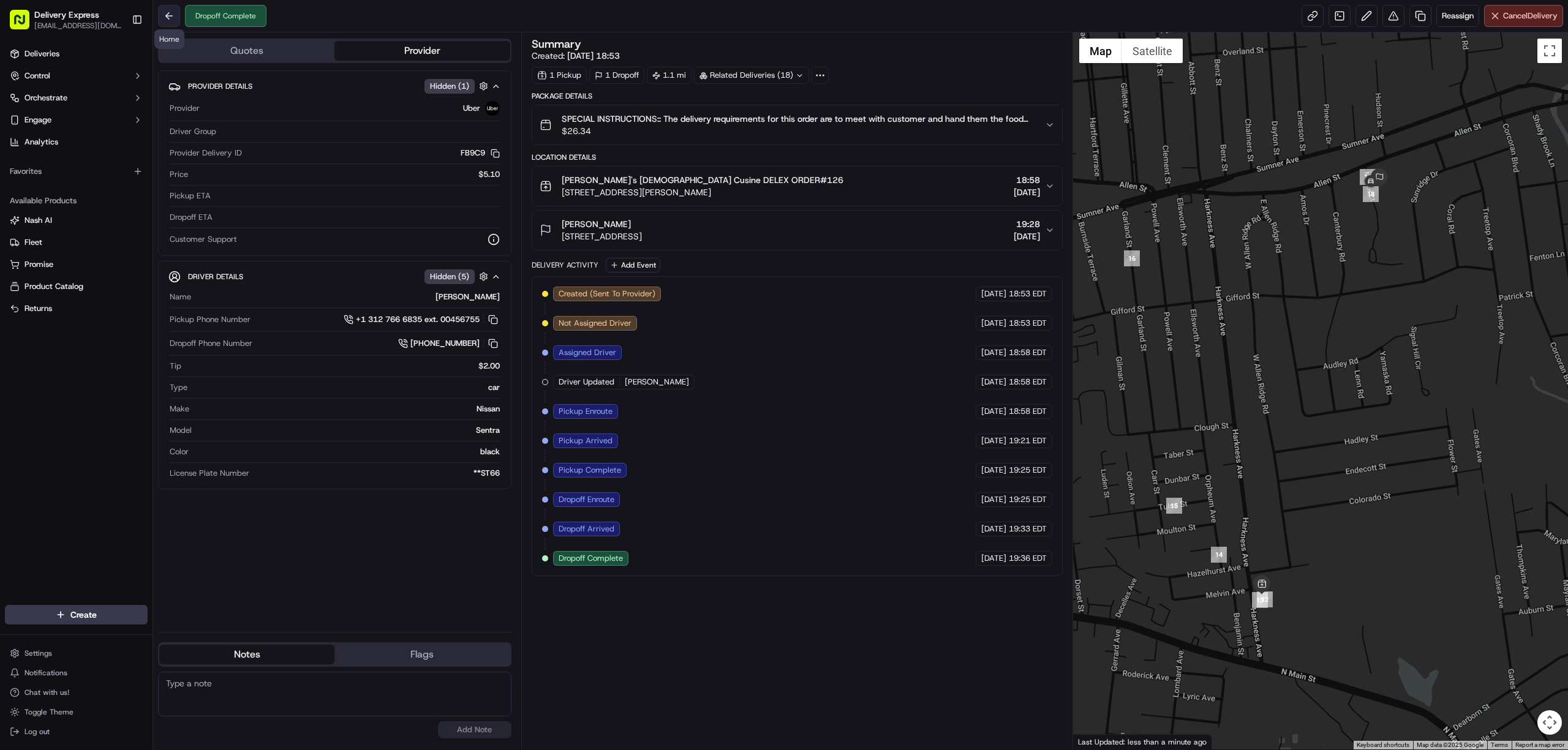
click at [172, 15] on button at bounding box center [169, 16] width 22 height 22
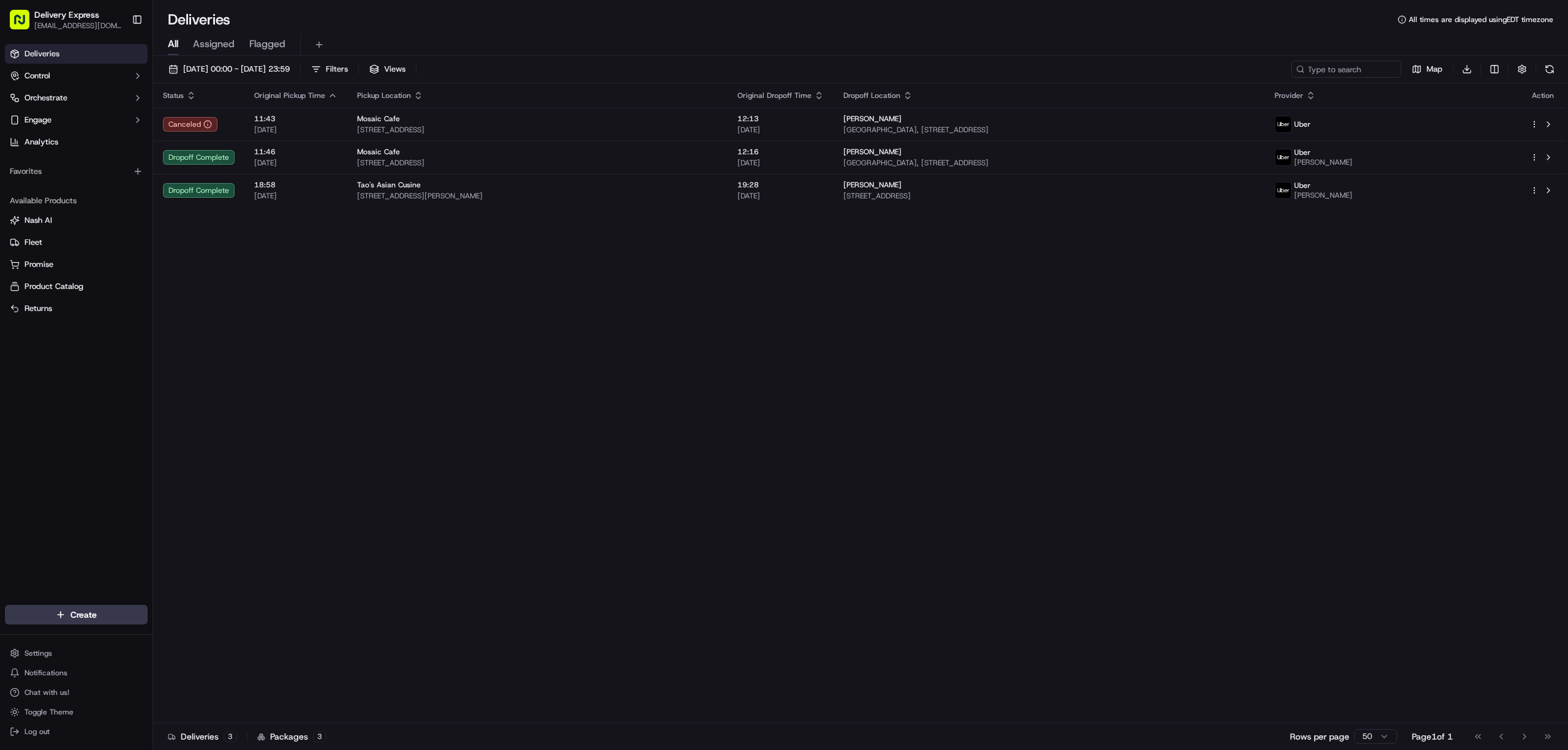
click at [608, 200] on span "[STREET_ADDRESS][PERSON_NAME]" at bounding box center [537, 196] width 361 height 10
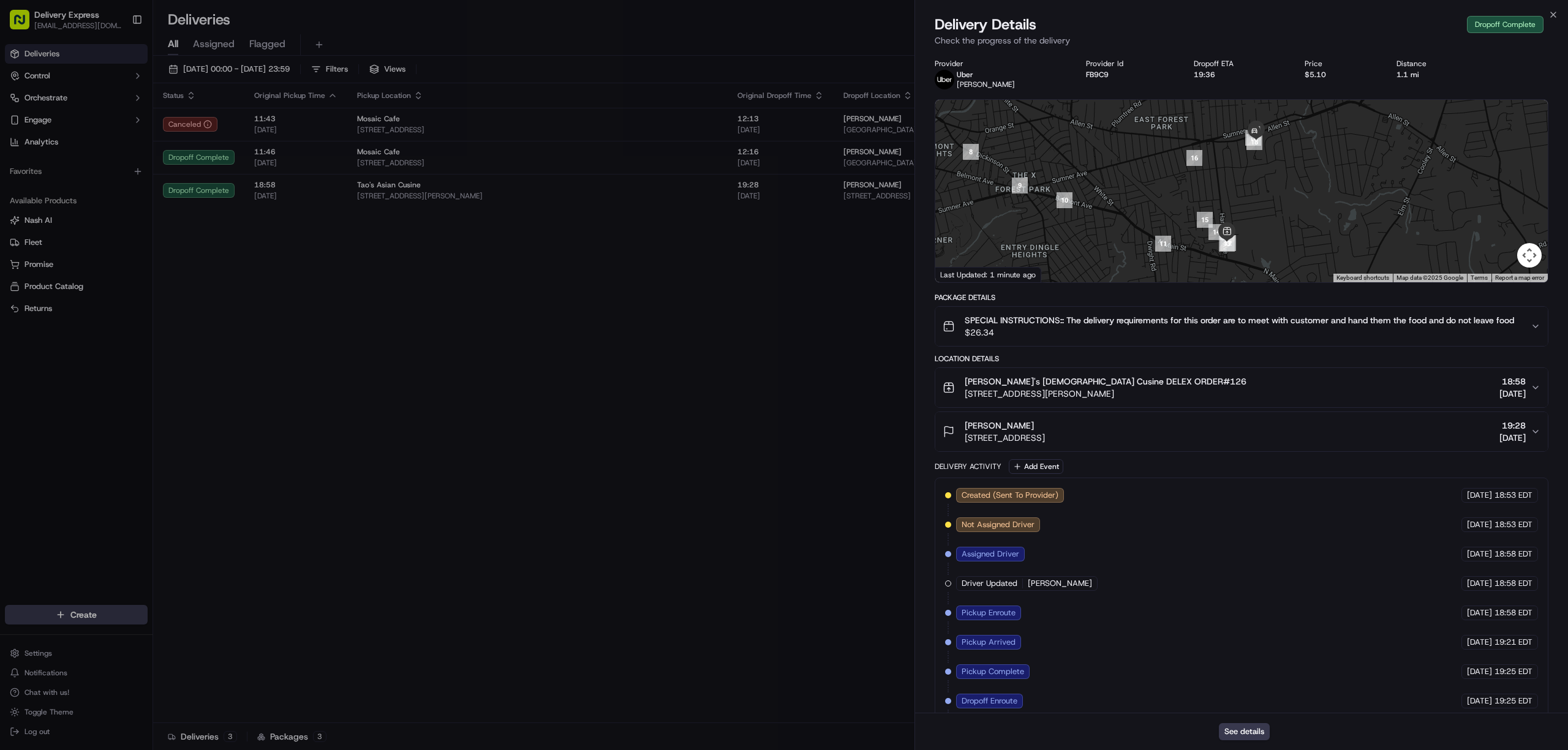
click at [1519, 336] on div "SPECIAL INSTRUCTIONS:: The delivery requirements for this order are to meet wit…" at bounding box center [1237, 326] width 588 height 24
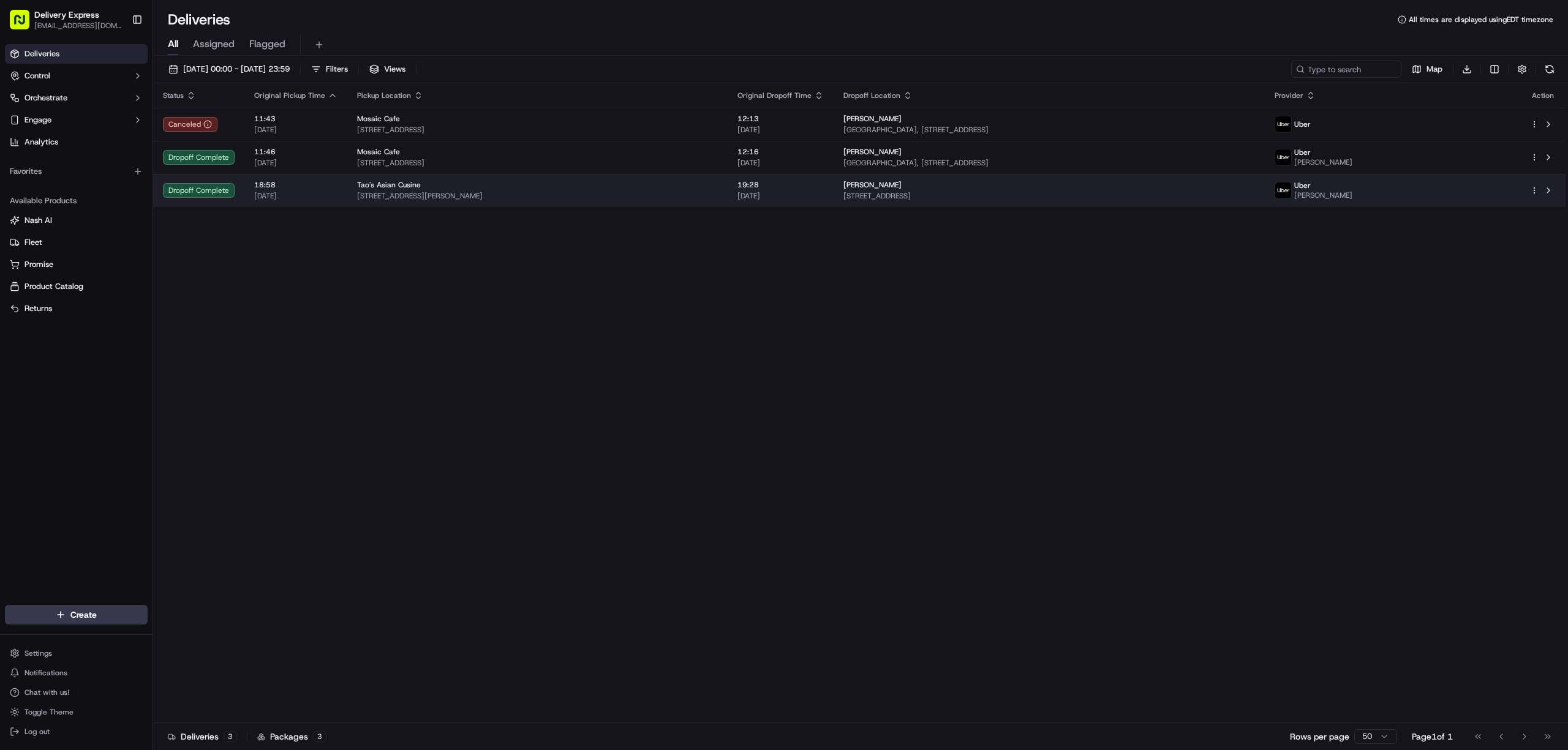
click at [584, 192] on span "[STREET_ADDRESS][PERSON_NAME]" at bounding box center [537, 196] width 361 height 10
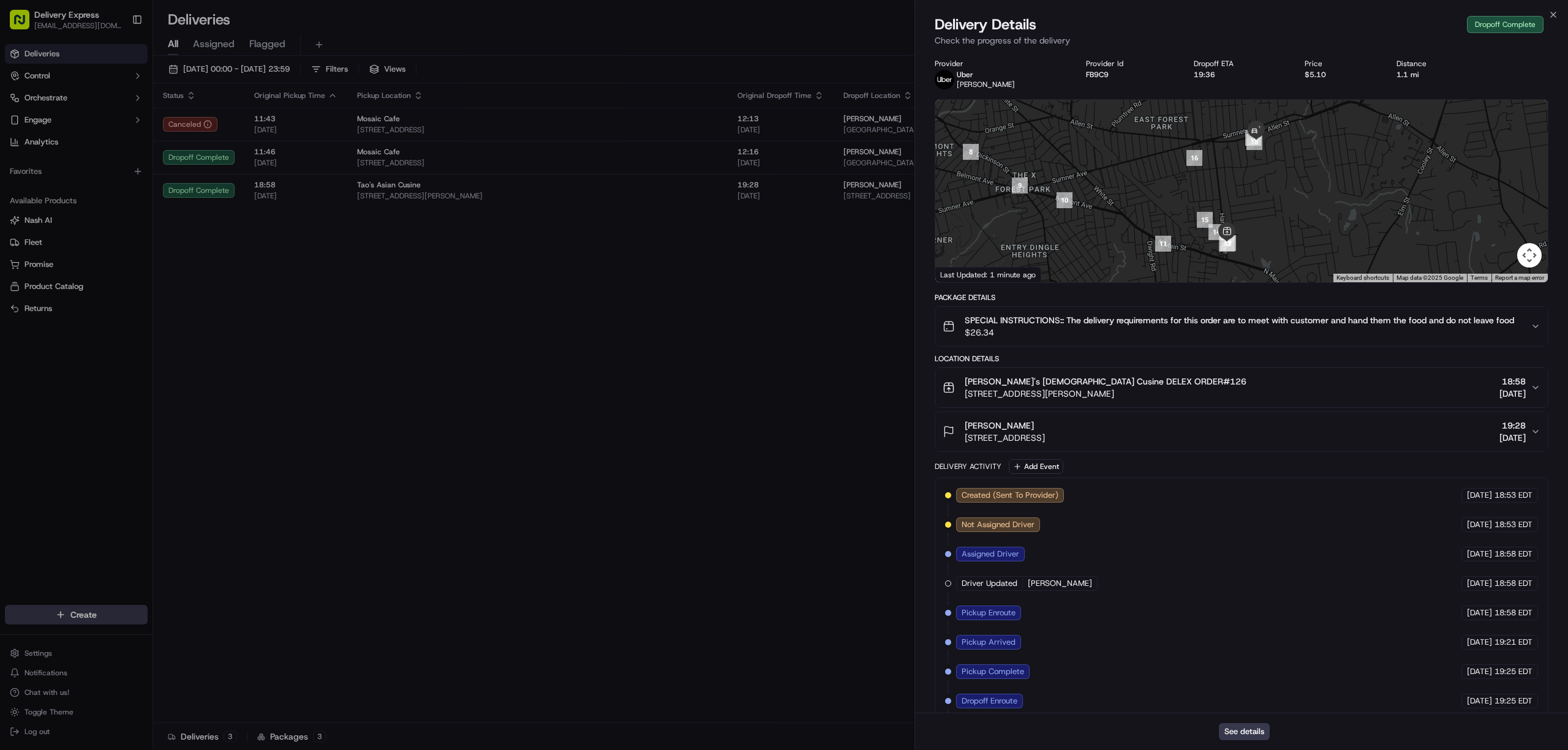
click at [1530, 317] on div "SPECIAL INSTRUCTIONS:: The delivery requirements for this order are to meet wit…" at bounding box center [1237, 326] width 588 height 24
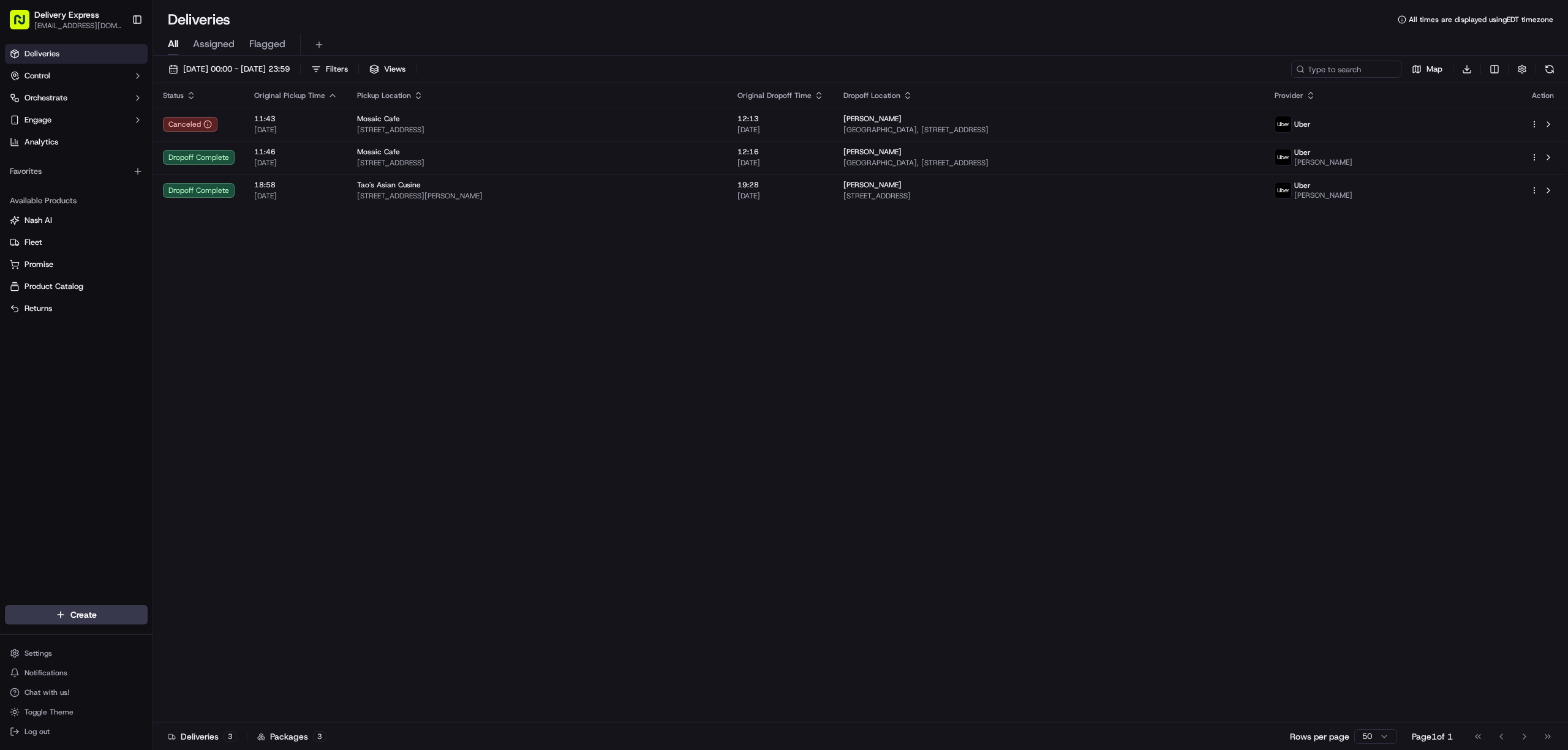
click at [503, 435] on div "Status Original Pickup Time Pickup Location Original Dropoff Time Dropoff Locat…" at bounding box center [860, 403] width 1413 height 640
